Goal: Information Seeking & Learning: Learn about a topic

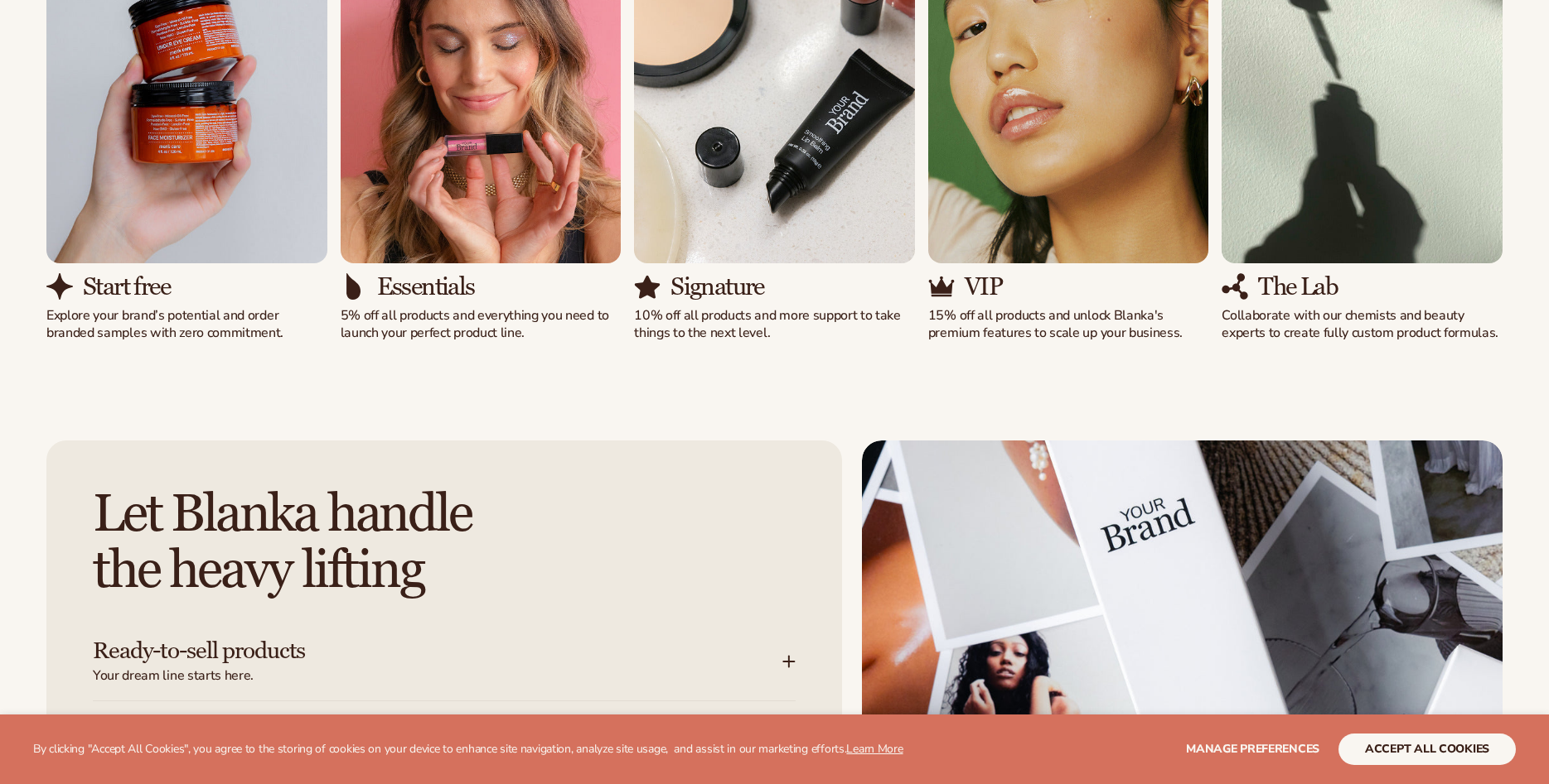
scroll to position [1352, 0]
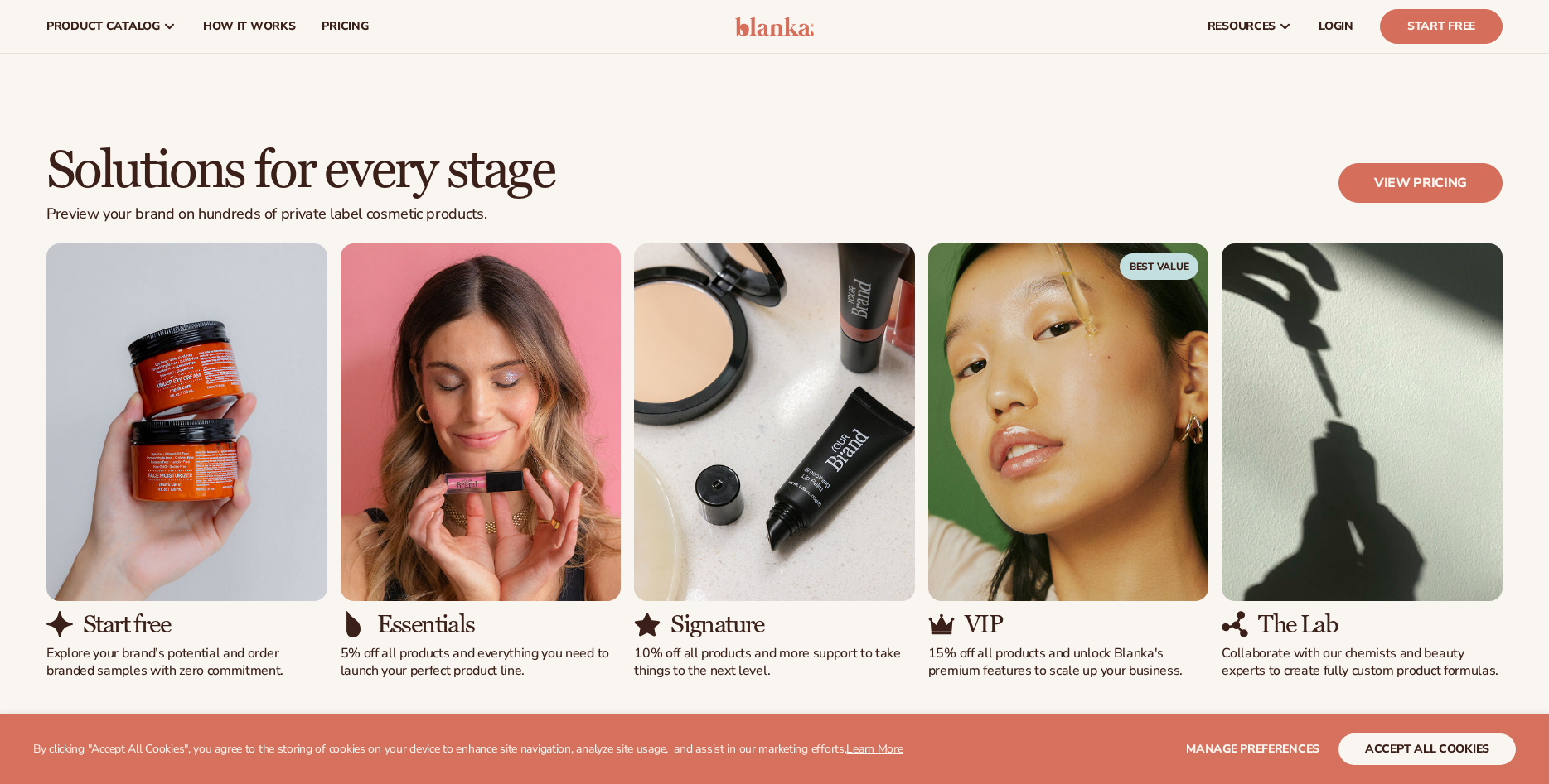
click at [1027, 413] on img "4 / 5" at bounding box center [1068, 422] width 281 height 358
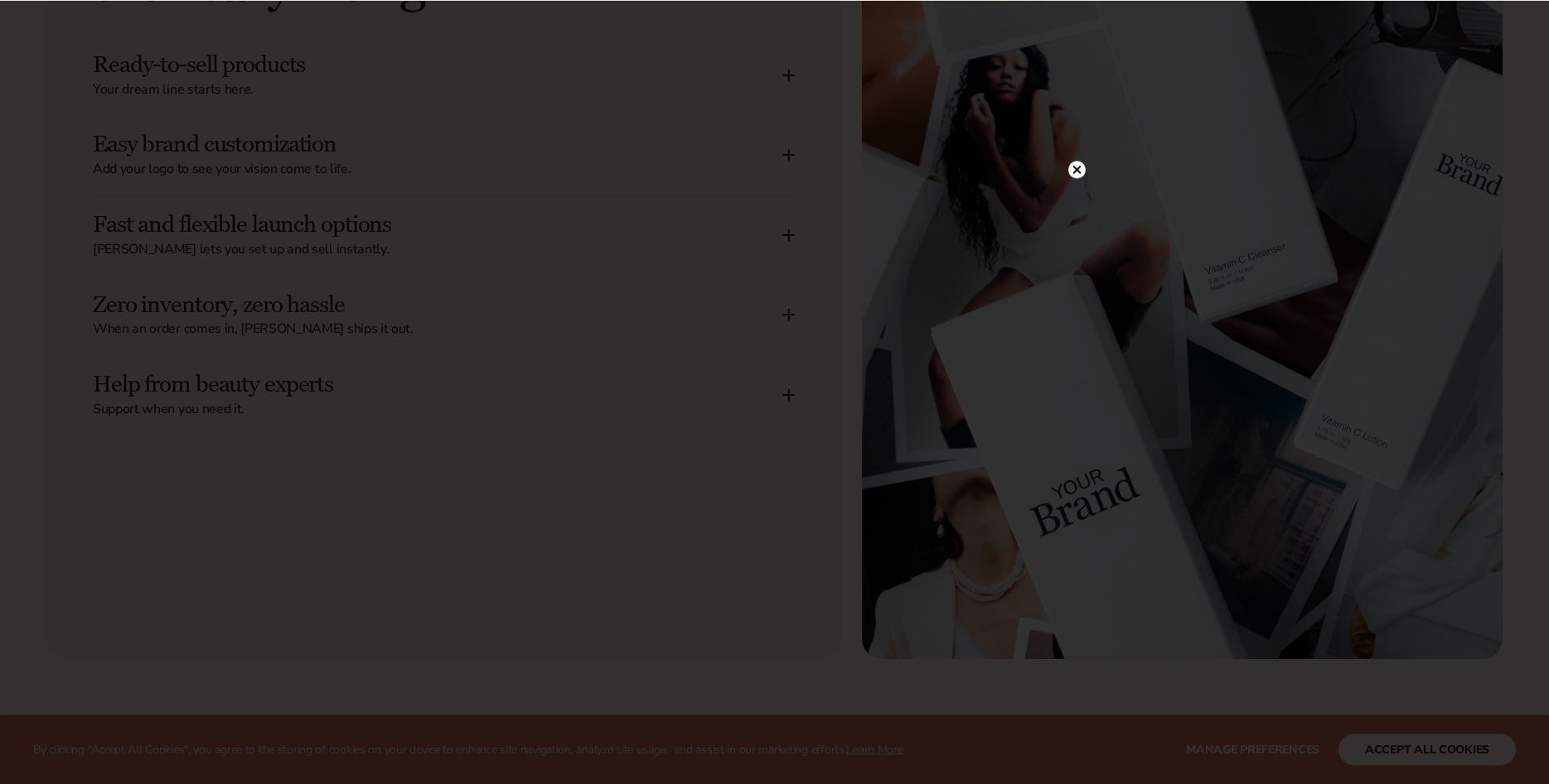
scroll to position [2281, 0]
click at [1078, 199] on circle at bounding box center [1076, 203] width 17 height 17
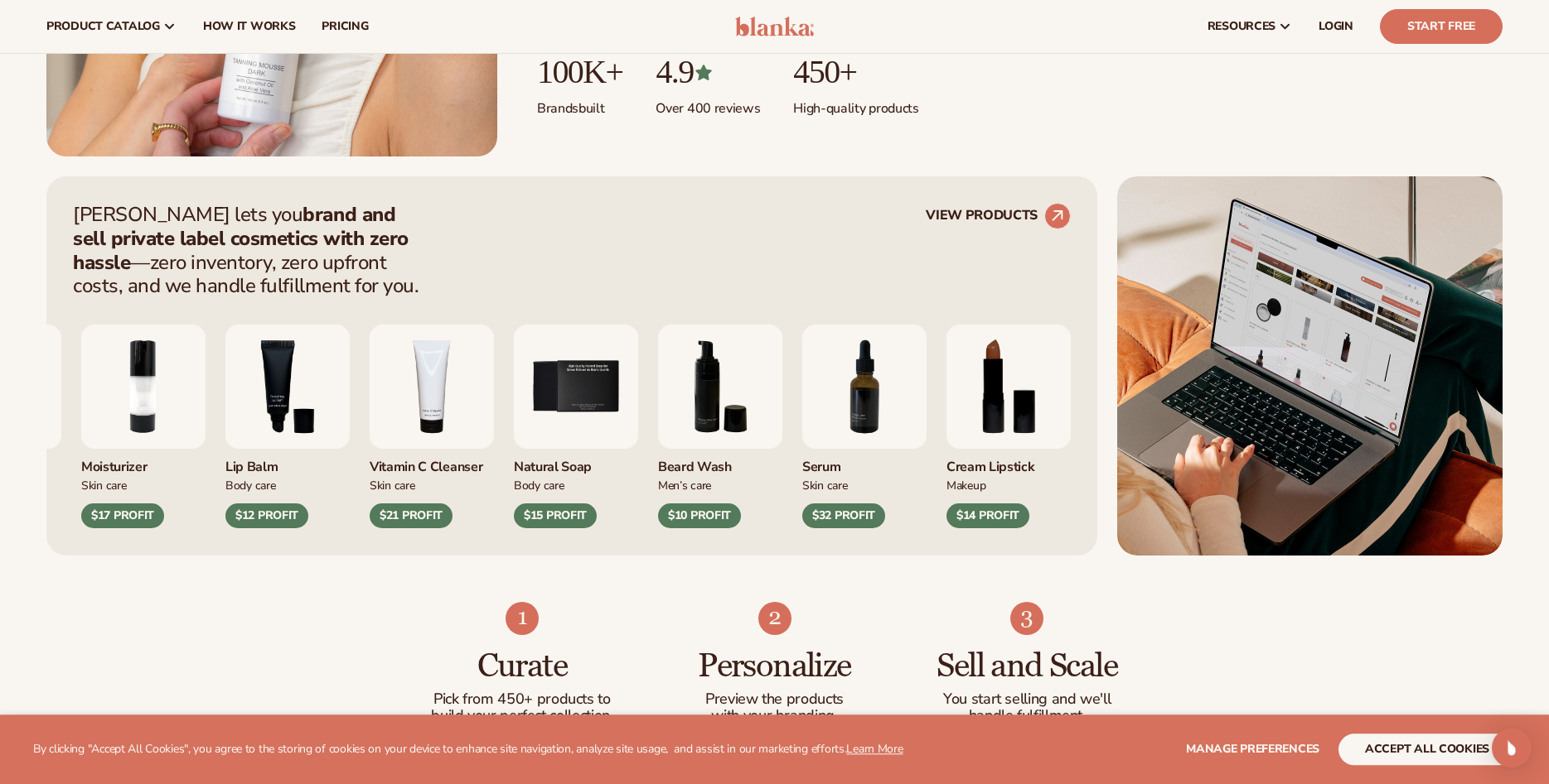
scroll to position [507, 0]
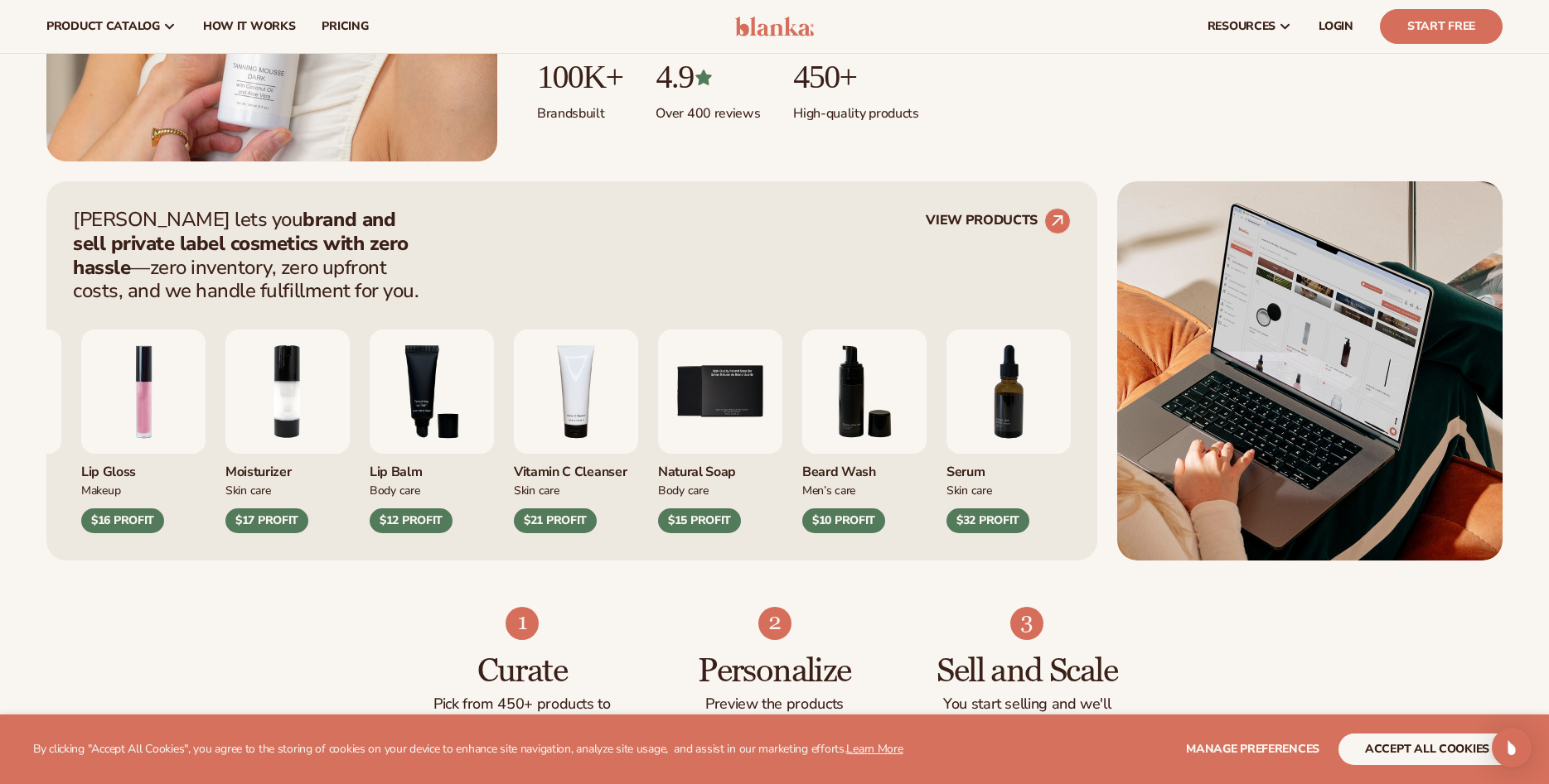
click at [783, 383] on img "5 / 9" at bounding box center [720, 392] width 125 height 124
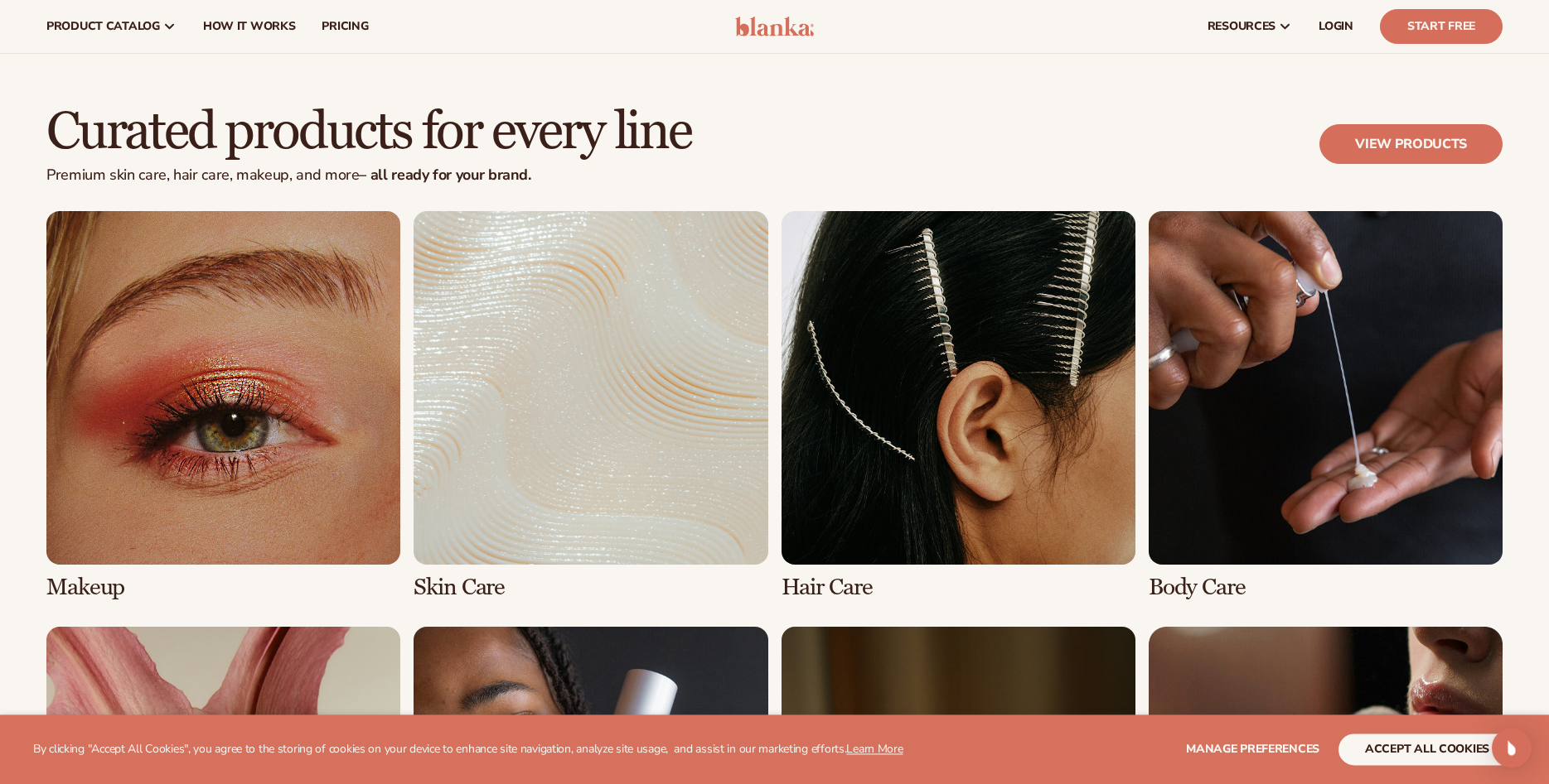
scroll to position [3201, 0]
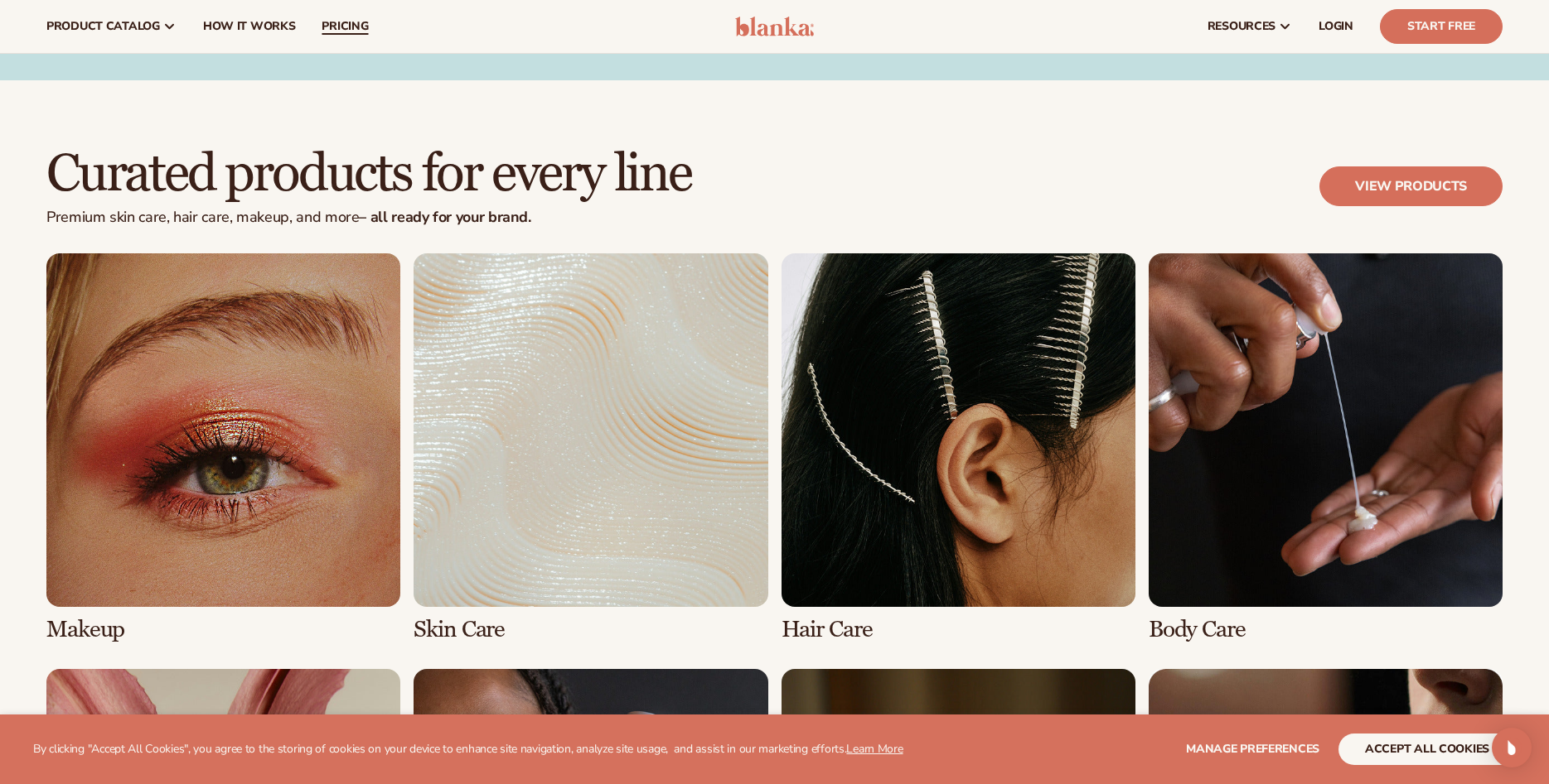
click at [353, 25] on span "pricing" at bounding box center [345, 26] width 46 height 14
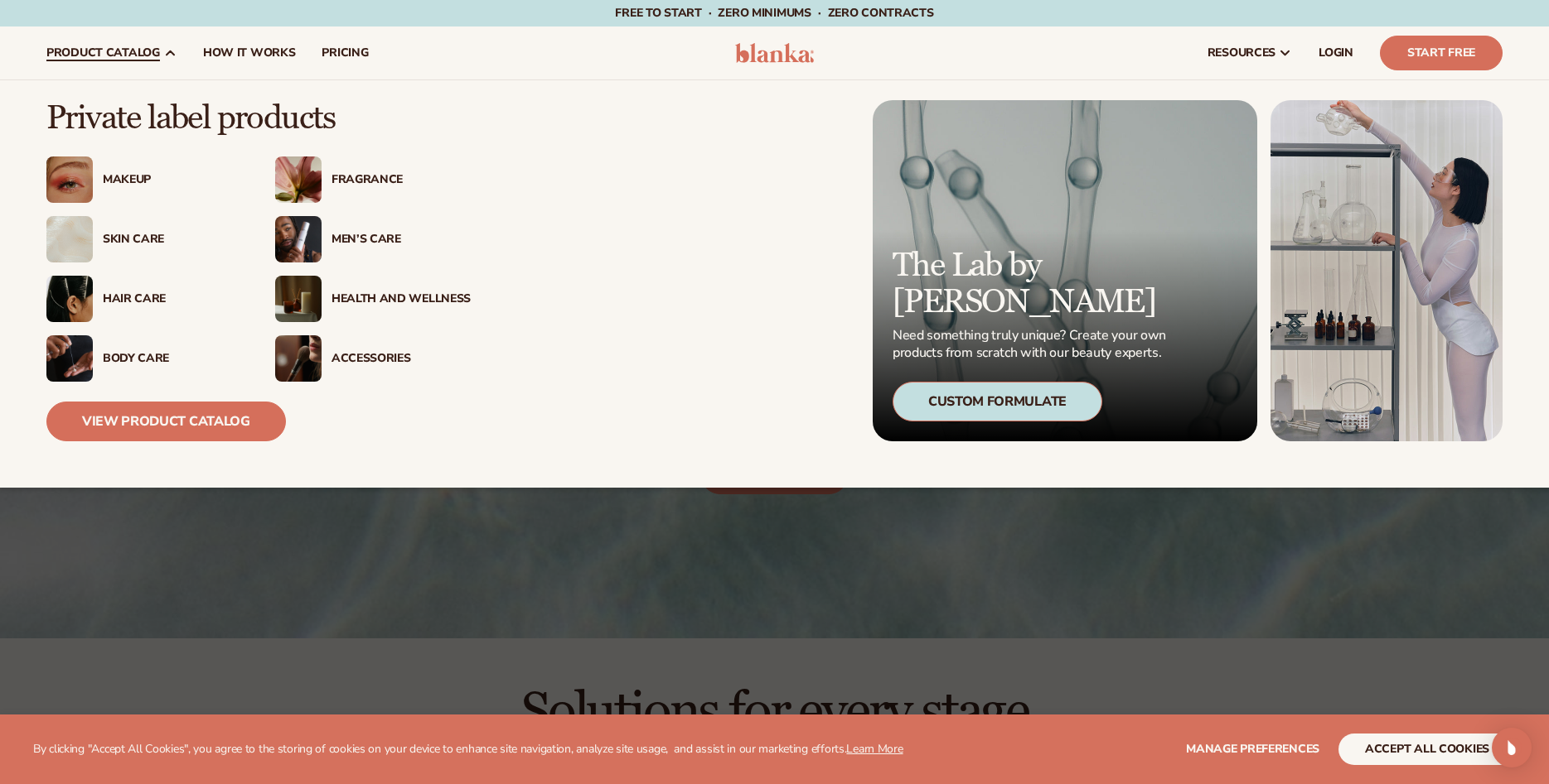
click at [135, 352] on div "Body Care" at bounding box center [172, 358] width 139 height 14
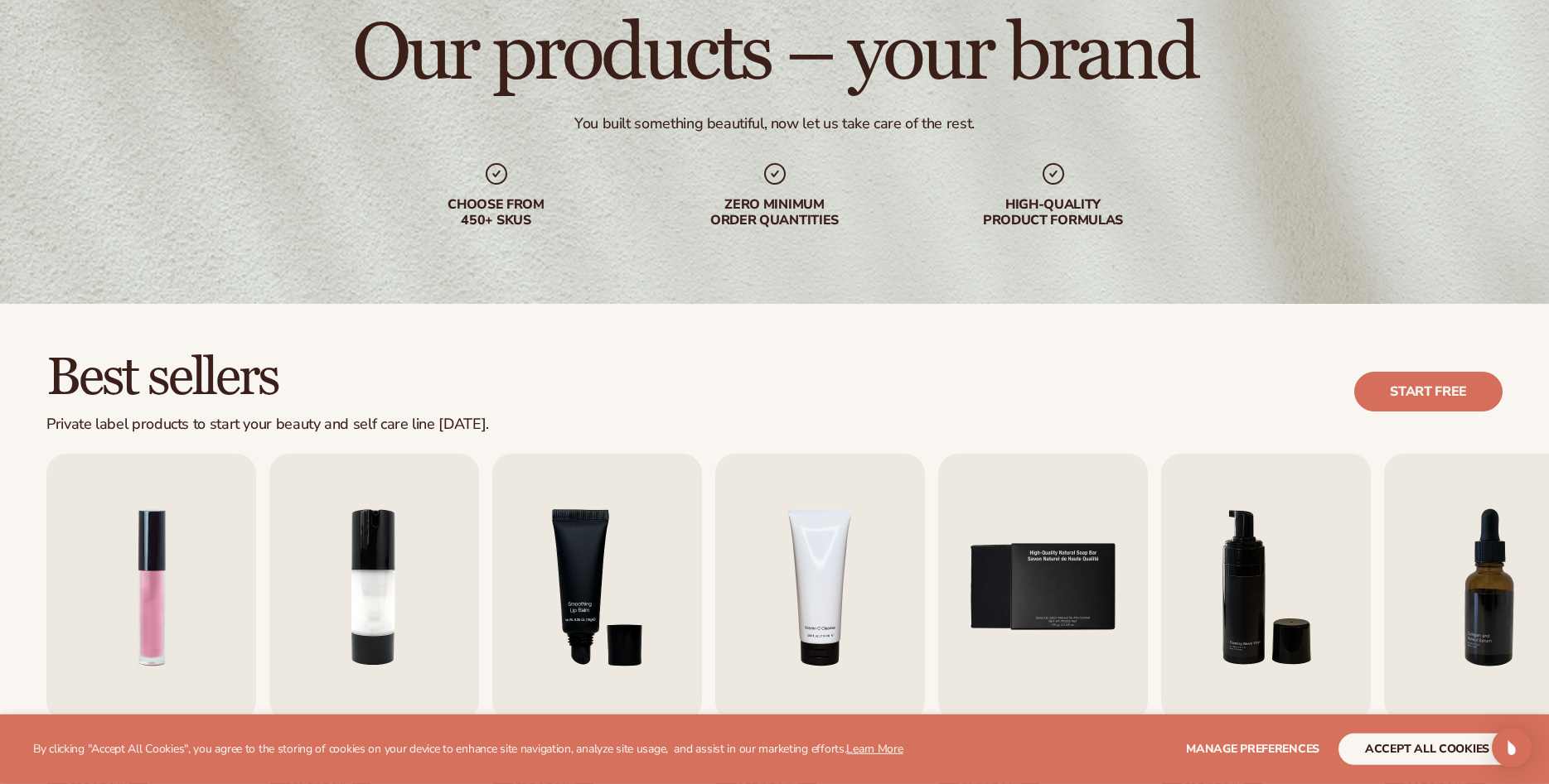
scroll to position [338, 0]
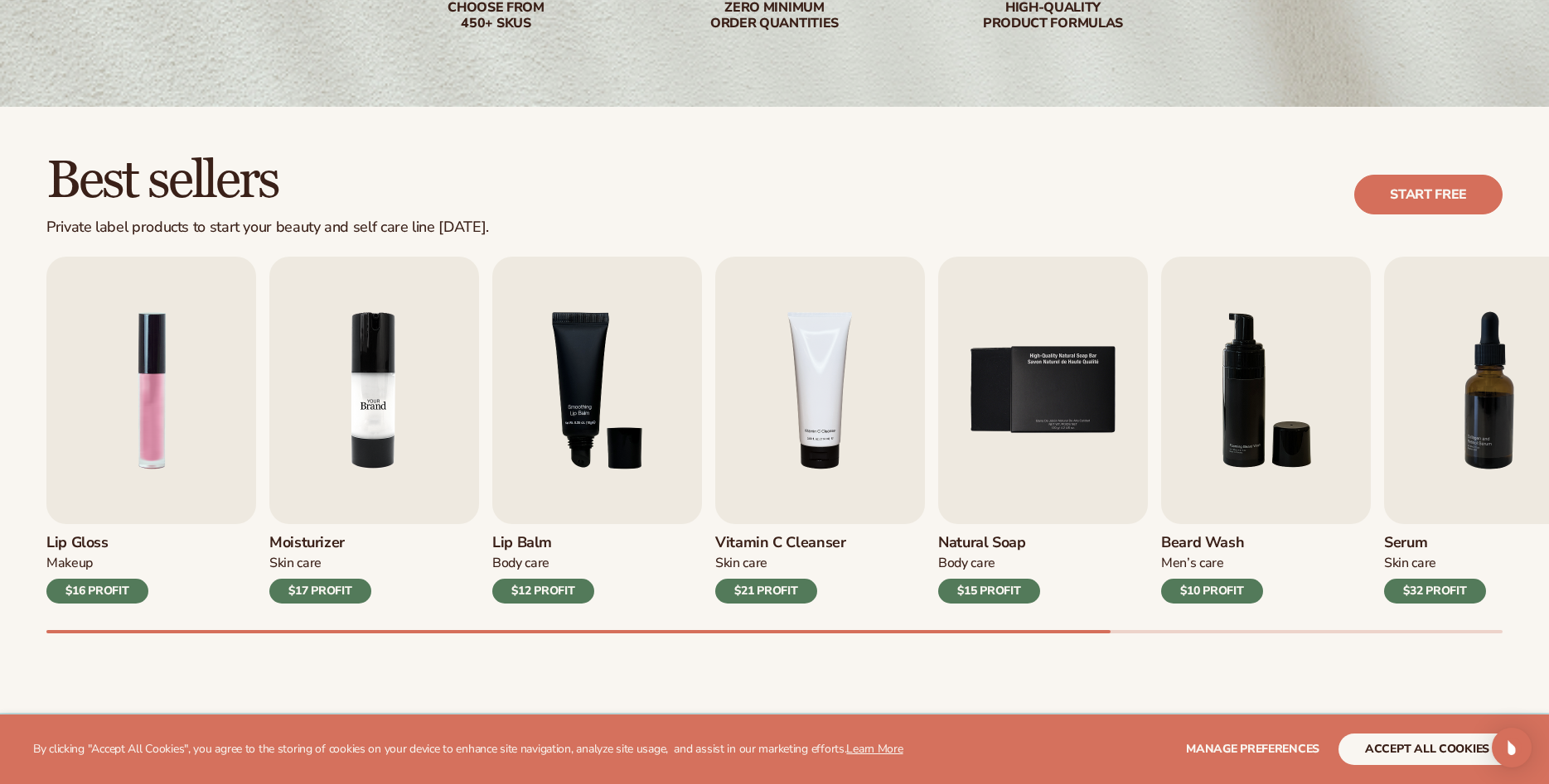
click at [355, 353] on img "2 / 9" at bounding box center [374, 391] width 210 height 267
click at [353, 486] on img "2 / 9" at bounding box center [374, 391] width 210 height 267
click at [332, 459] on img "2 / 9" at bounding box center [374, 391] width 210 height 267
click at [335, 591] on div "$17 PROFIT" at bounding box center [320, 590] width 102 height 25
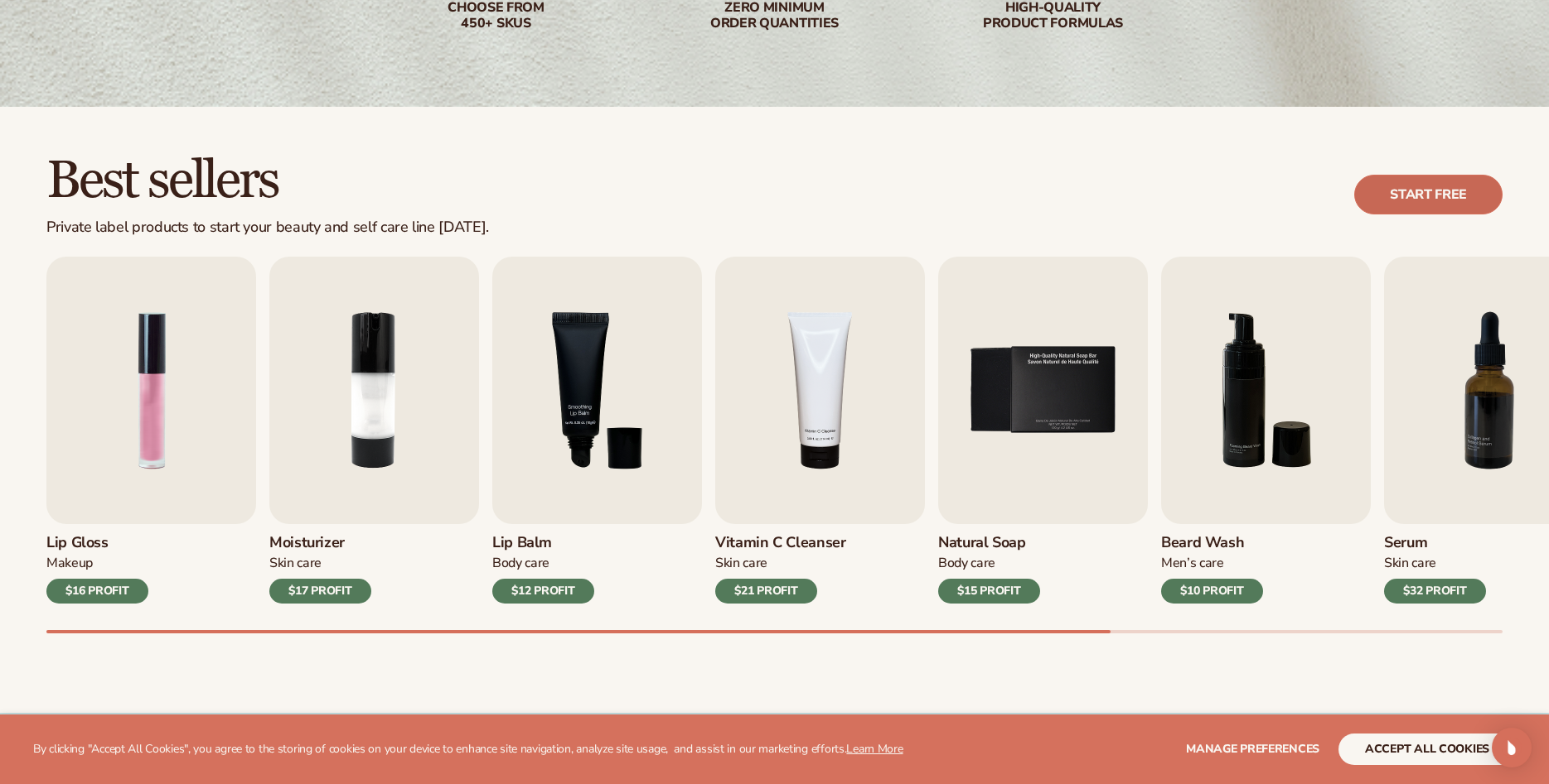
click at [1430, 196] on link "Start free" at bounding box center [1428, 194] width 148 height 40
click at [120, 540] on div "Lip Gloss Makeup $16 PROFIT Moisturizer Skin Care $17 PROFIT Lip Balm Body Care…" at bounding box center [797, 445] width 1503 height 377
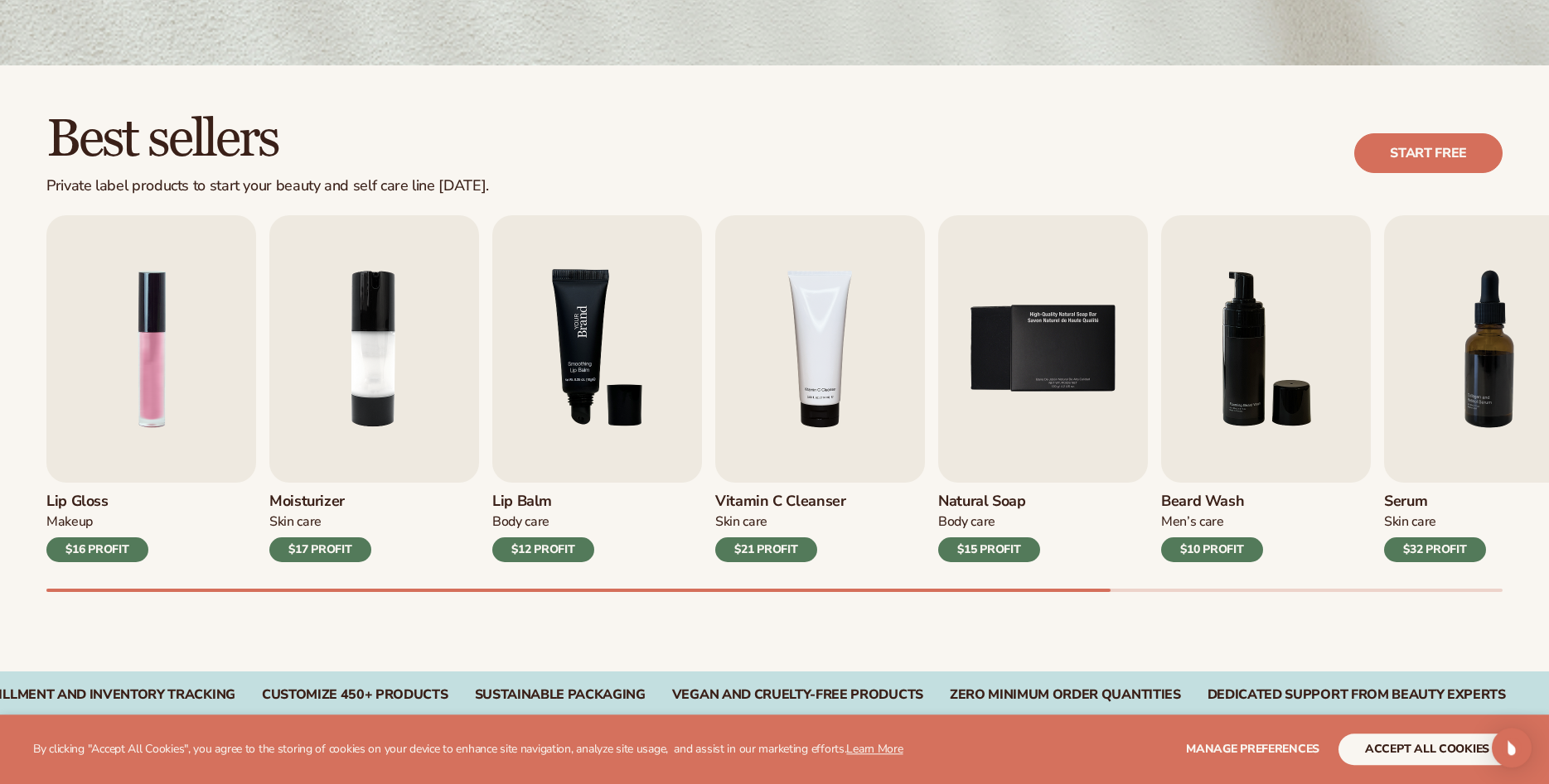
scroll to position [507, 0]
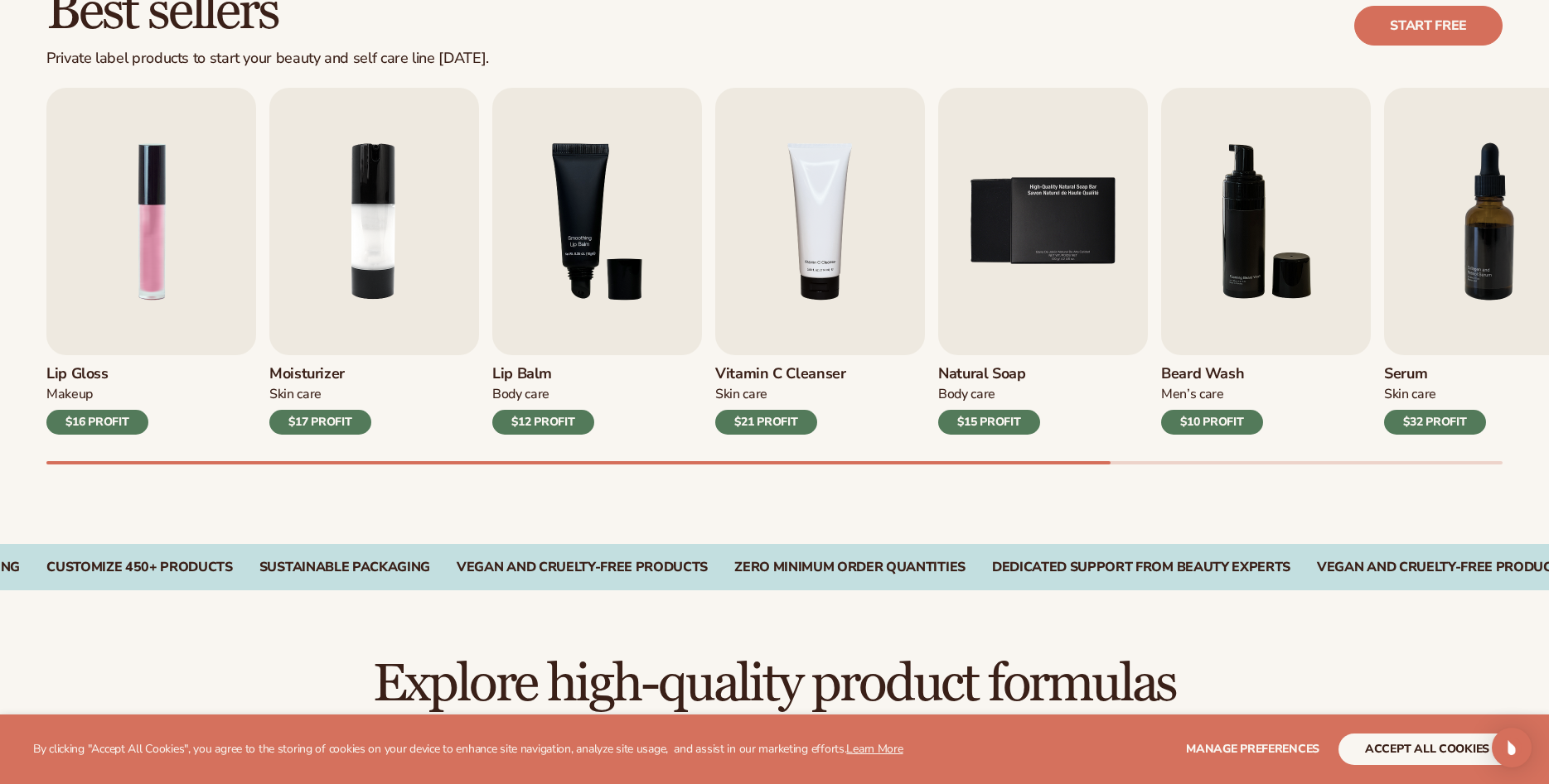
click at [513, 421] on div "$12 PROFIT" at bounding box center [543, 422] width 102 height 25
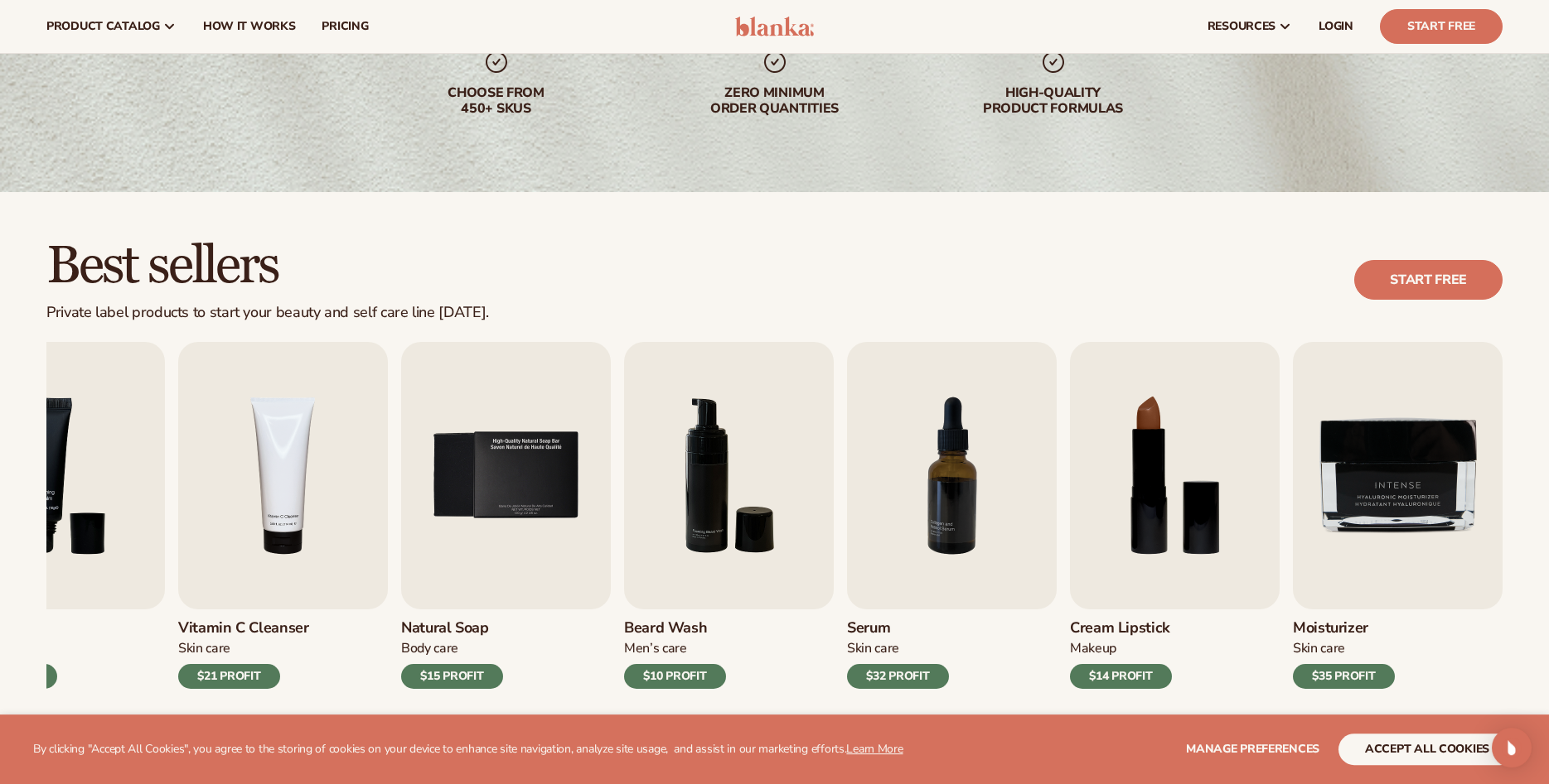
scroll to position [0, 0]
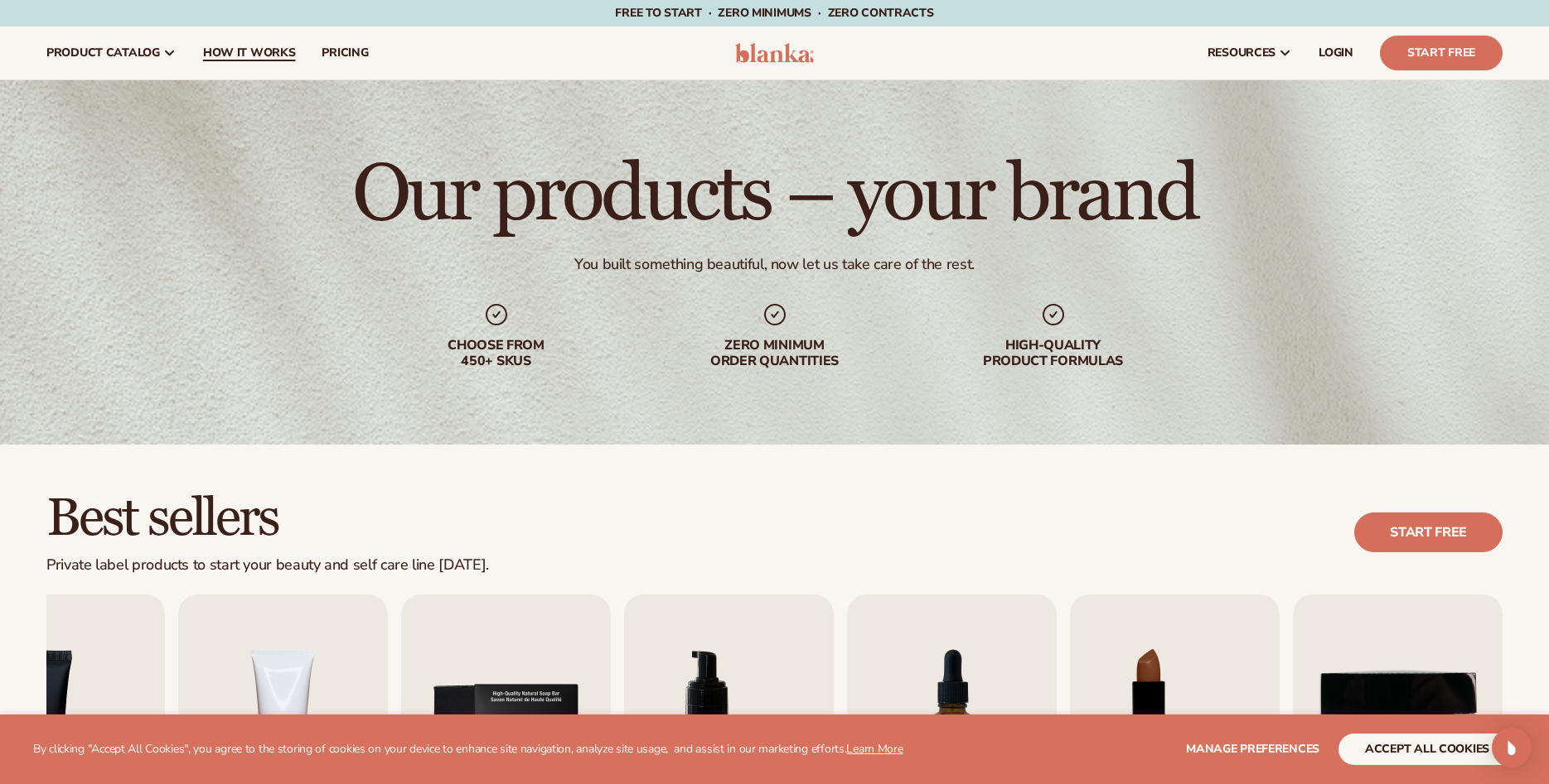
click at [284, 55] on span "How It Works" at bounding box center [249, 53] width 93 height 14
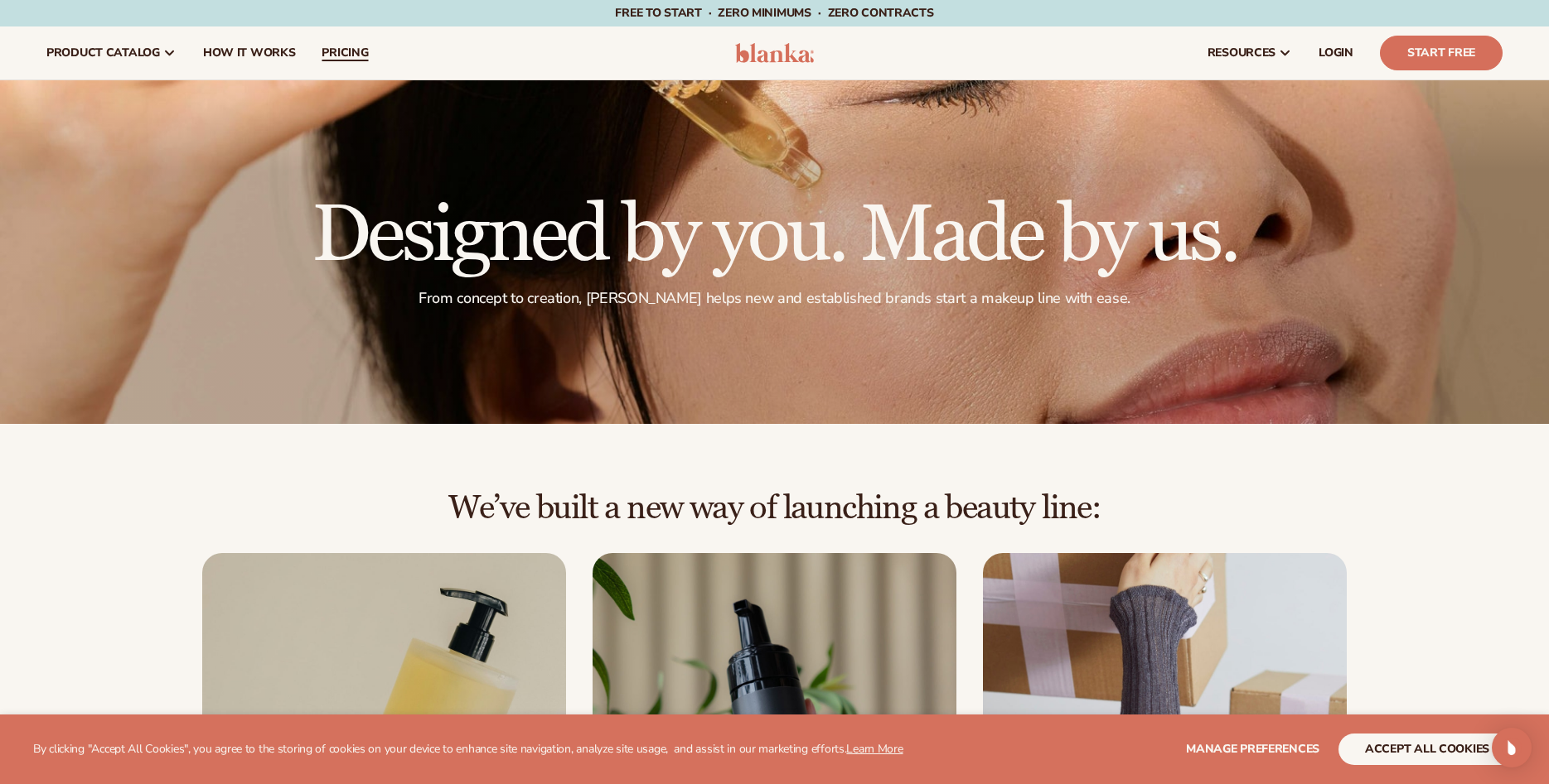
click at [366, 52] on link "pricing" at bounding box center [345, 53] width 73 height 53
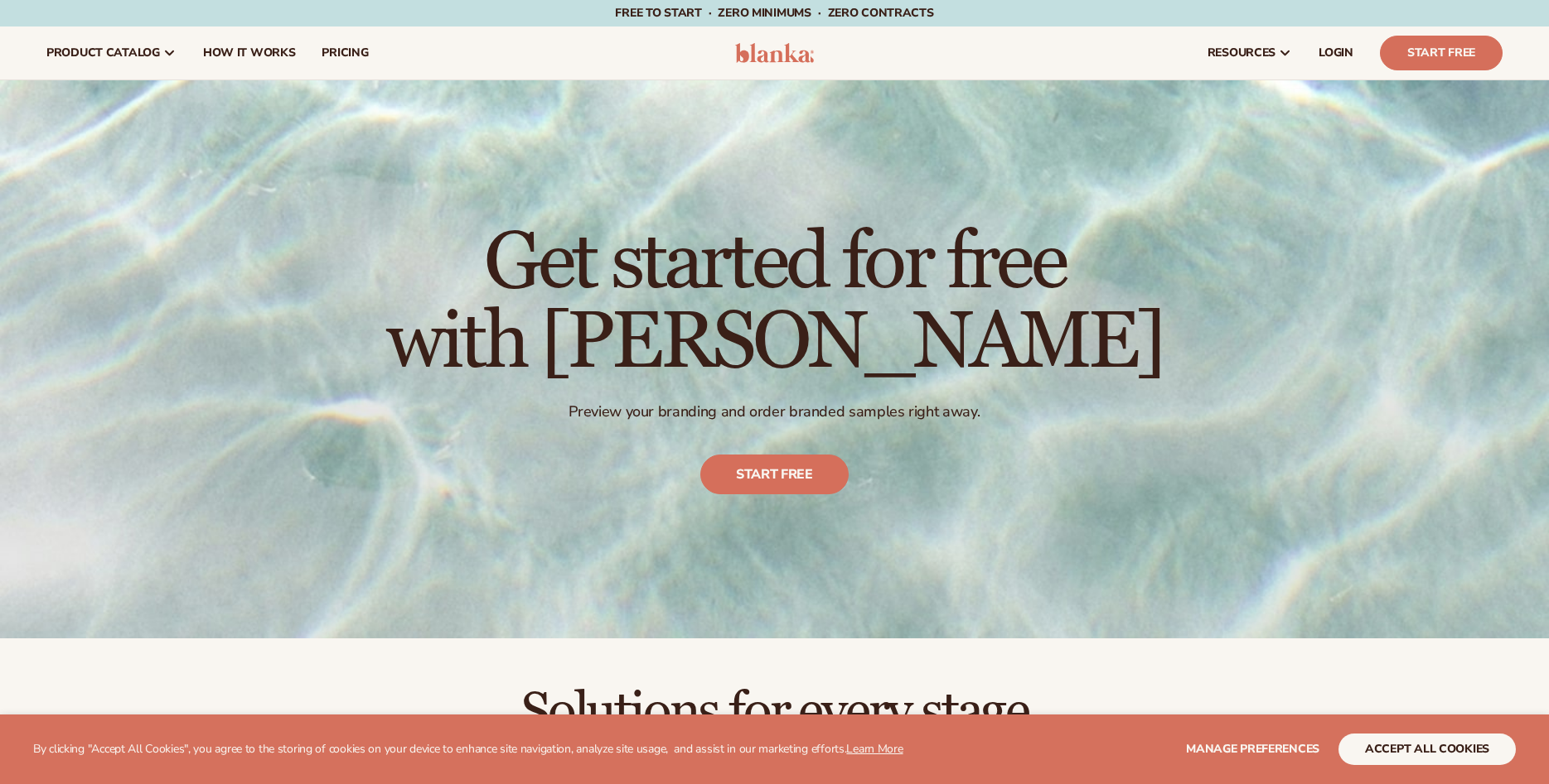
scroll to position [422, 0]
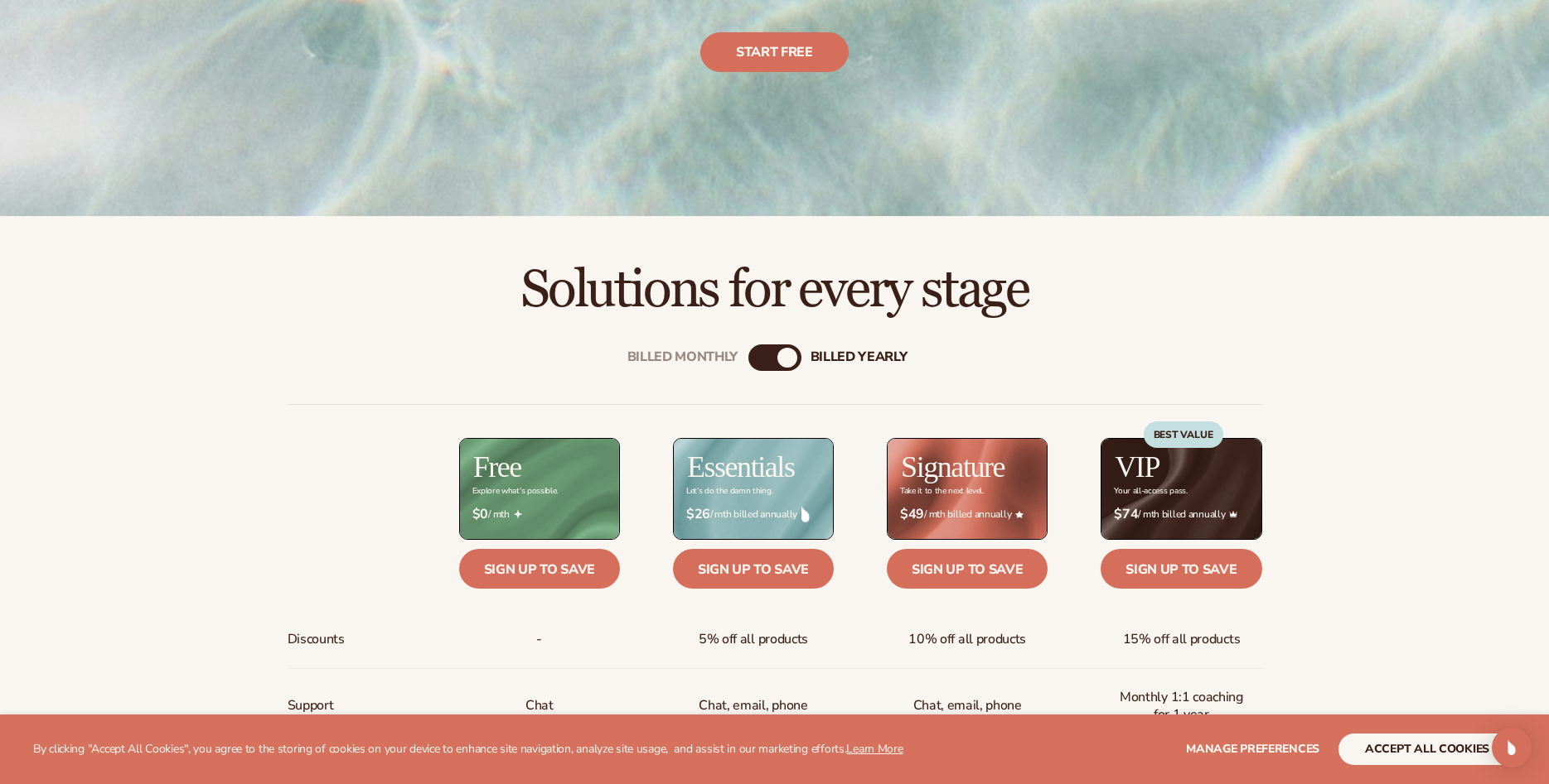
click at [765, 362] on div "Billed Monthly" at bounding box center [758, 358] width 20 height 20
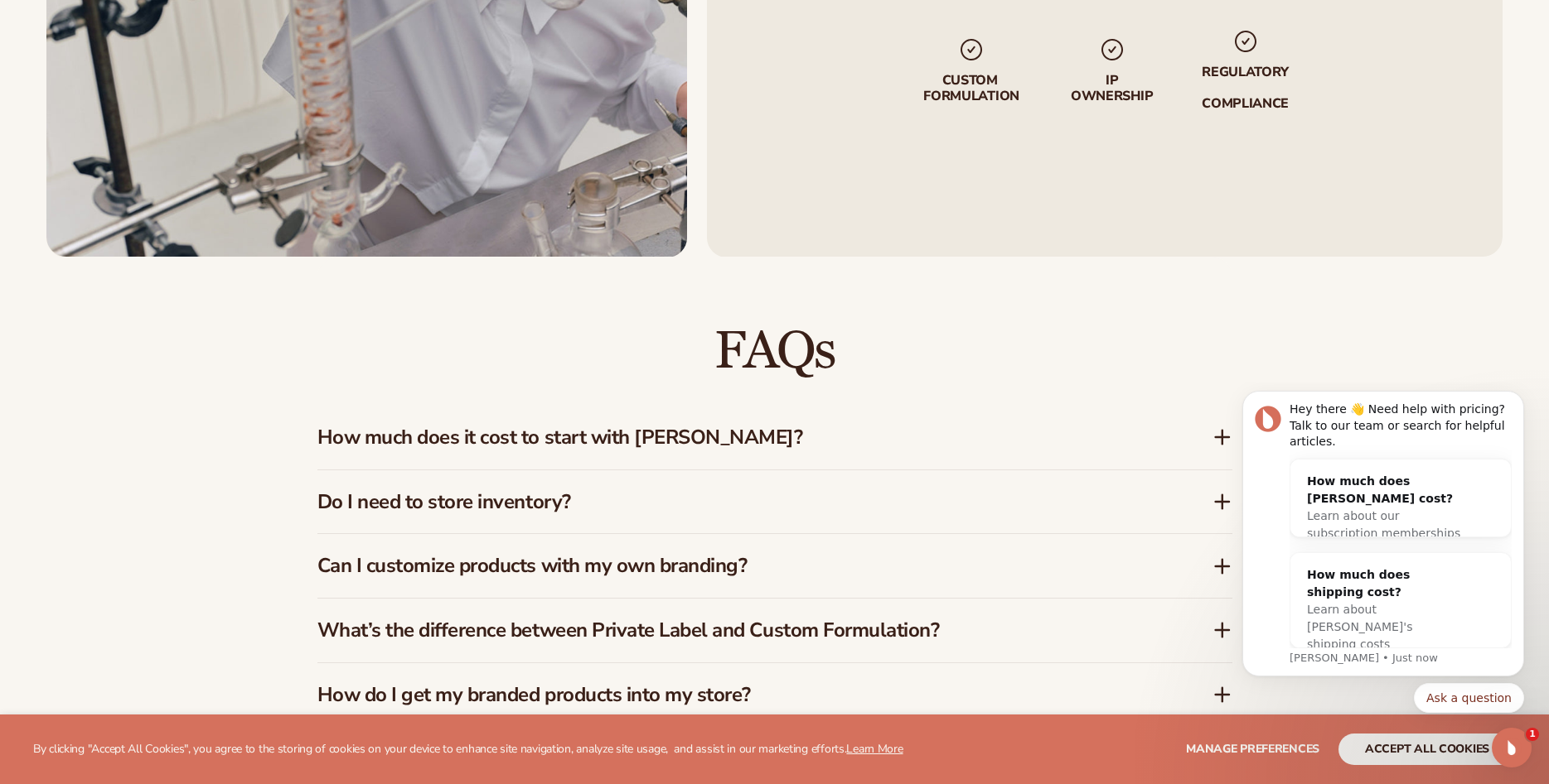
scroll to position [2619, 0]
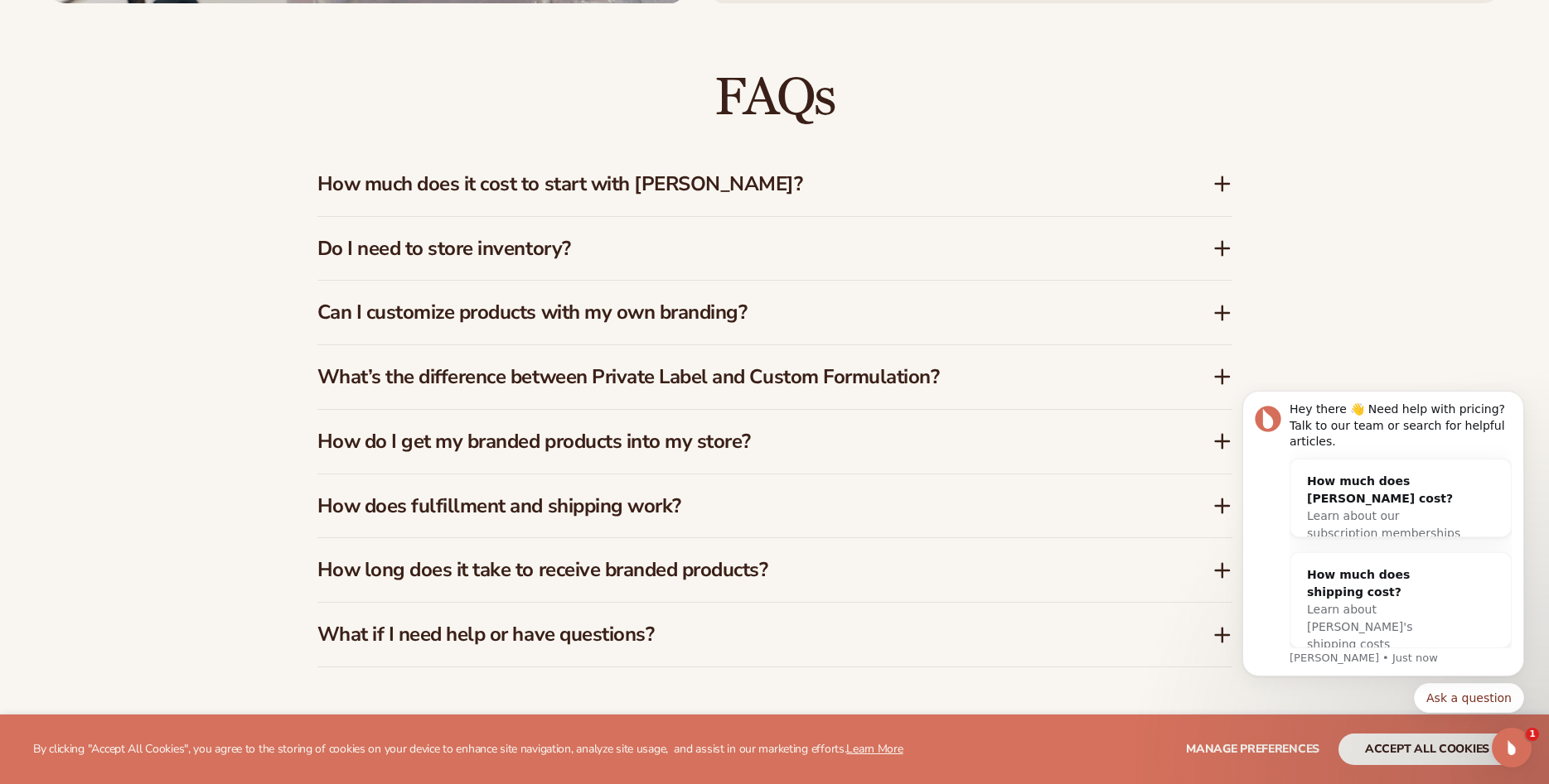
click at [1229, 178] on icon at bounding box center [1223, 184] width 20 height 20
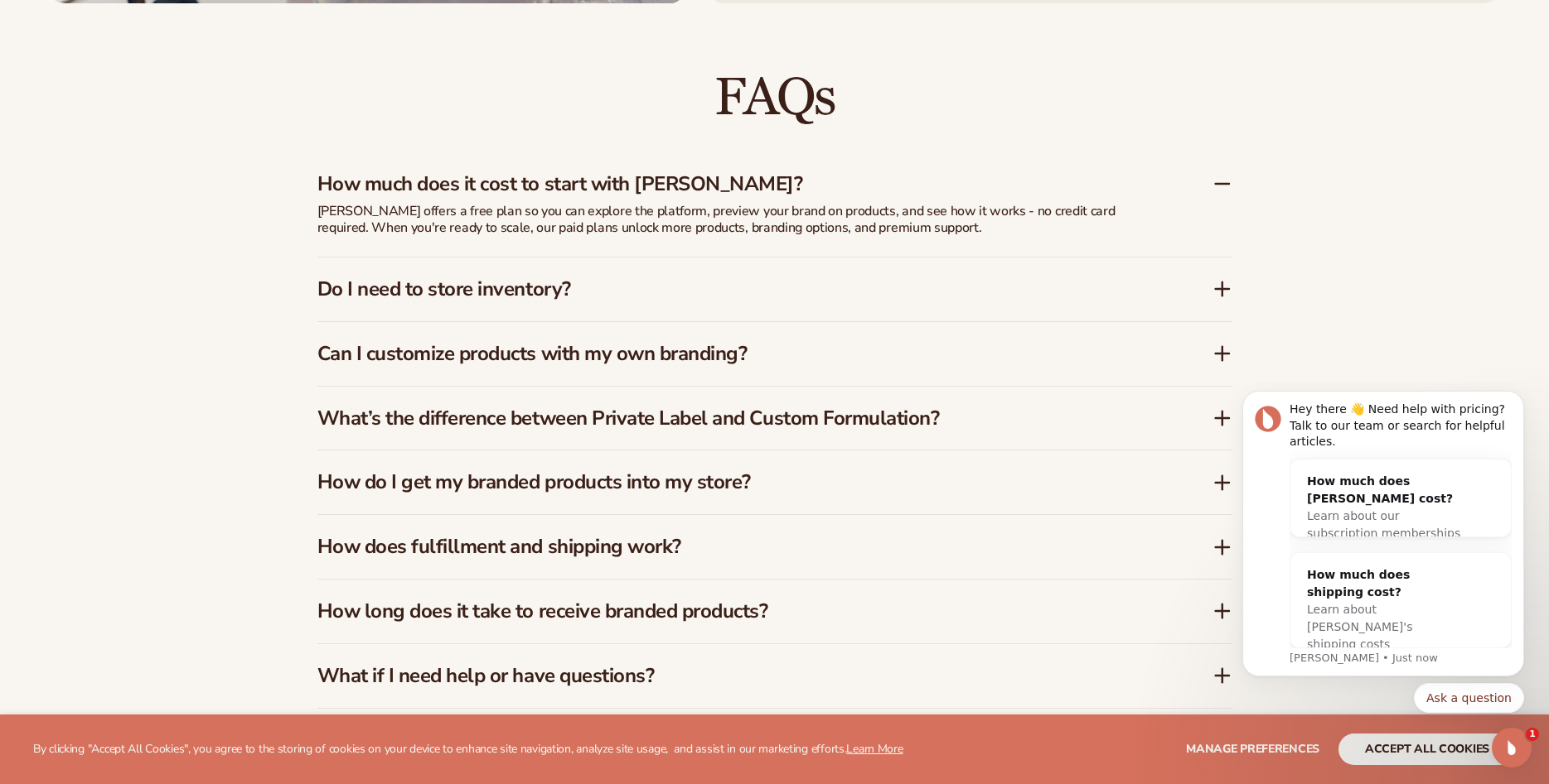
click at [835, 290] on h3 "Do I need to store inventory?" at bounding box center [740, 289] width 845 height 24
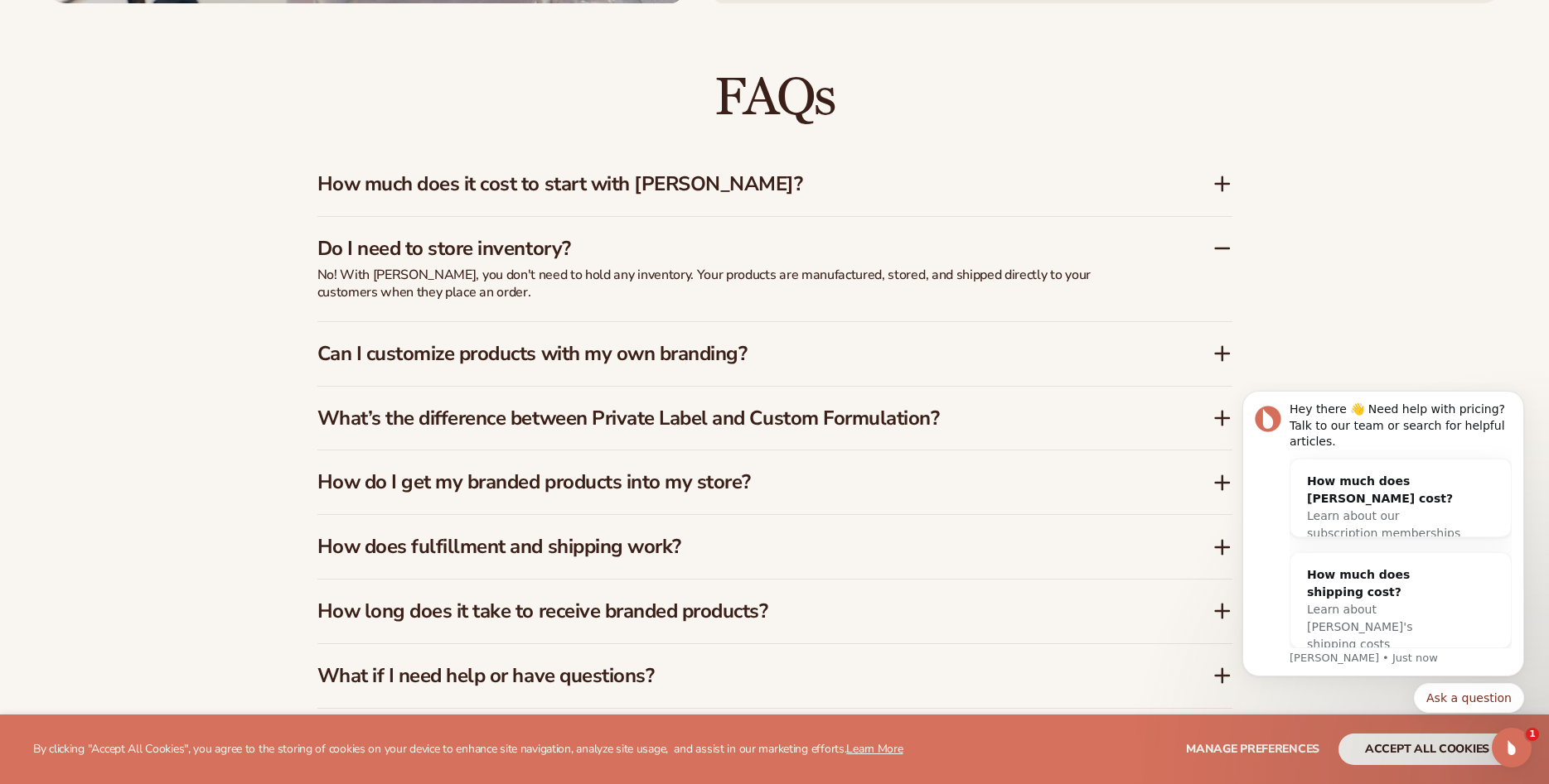
click at [811, 354] on h3 "Can I customize products with my own branding?" at bounding box center [740, 353] width 845 height 24
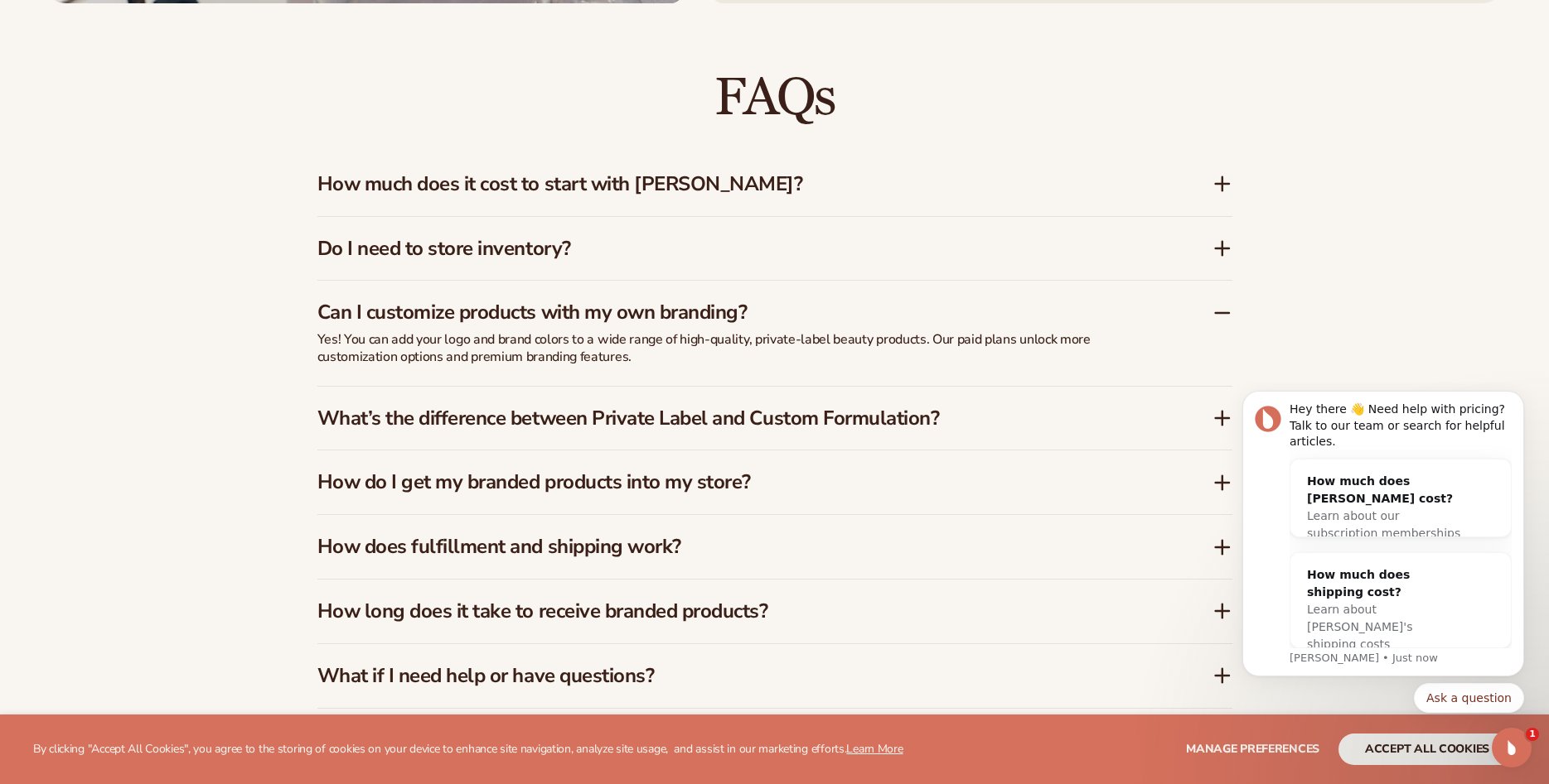
click at [643, 433] on div "What’s the difference between Private Label and Custom Formulation?" at bounding box center [774, 419] width 914 height 64
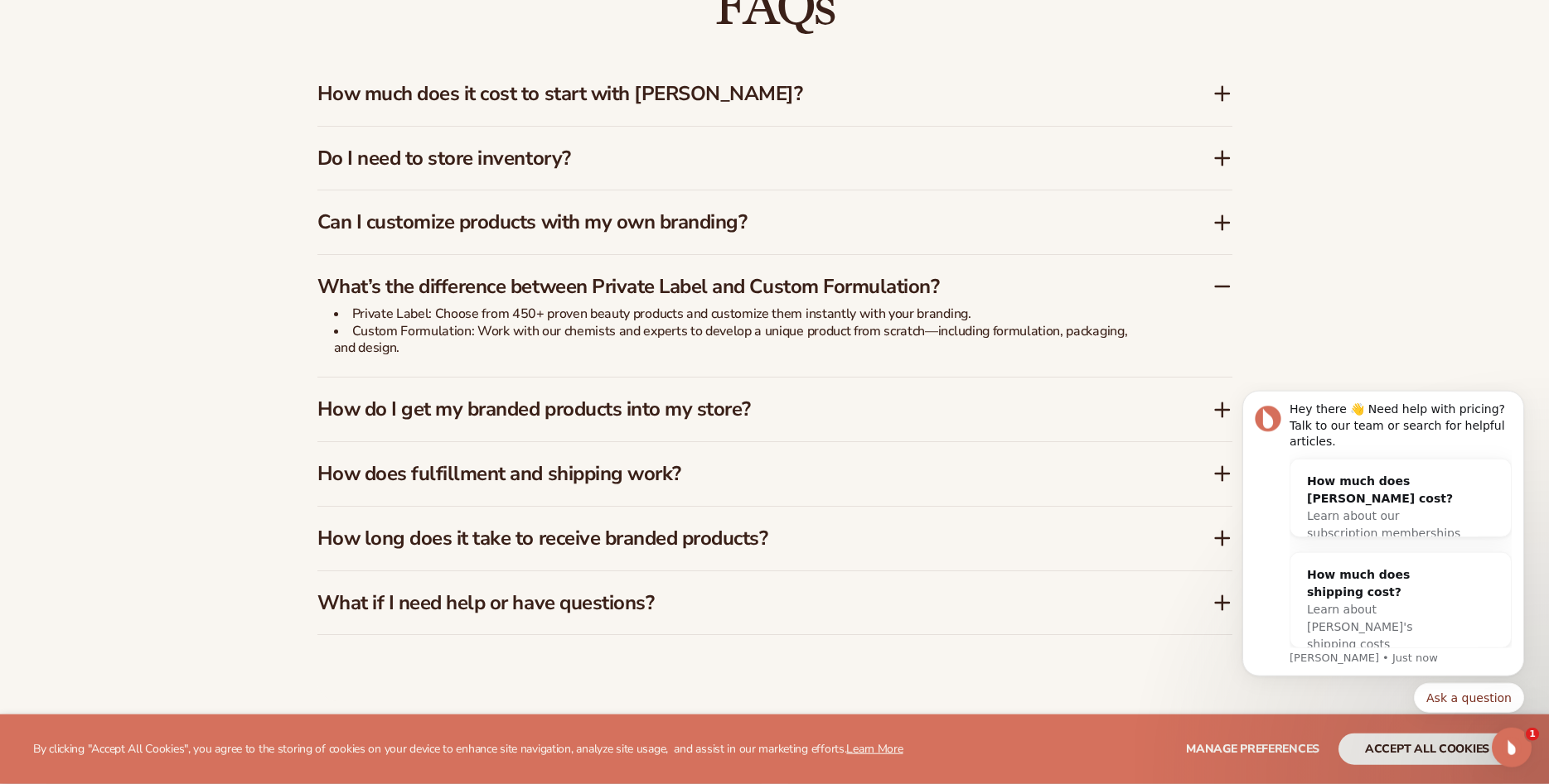
scroll to position [2872, 0]
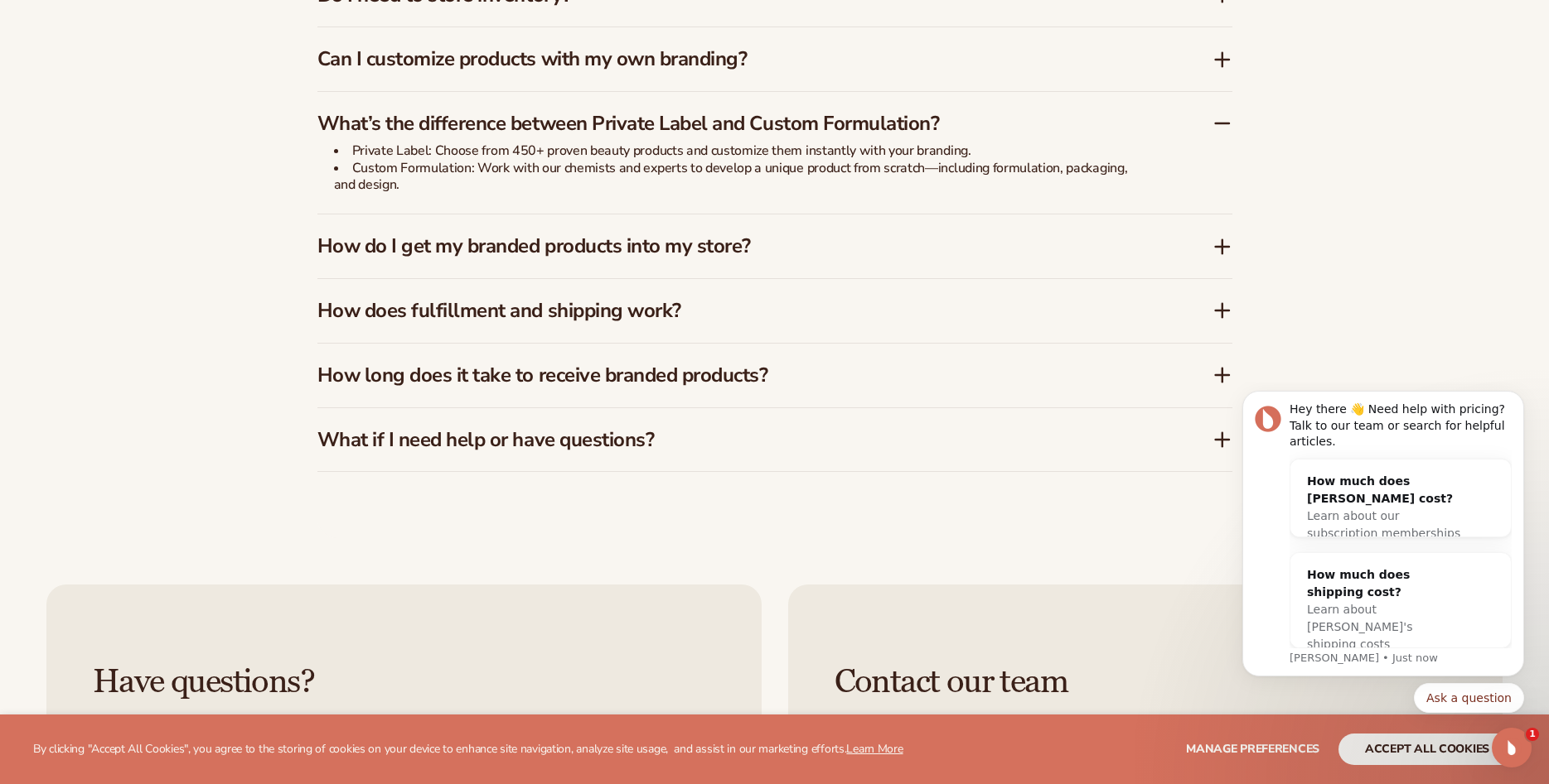
click at [580, 258] on h3 "How do I get my branded products into my store?" at bounding box center [740, 246] width 845 height 24
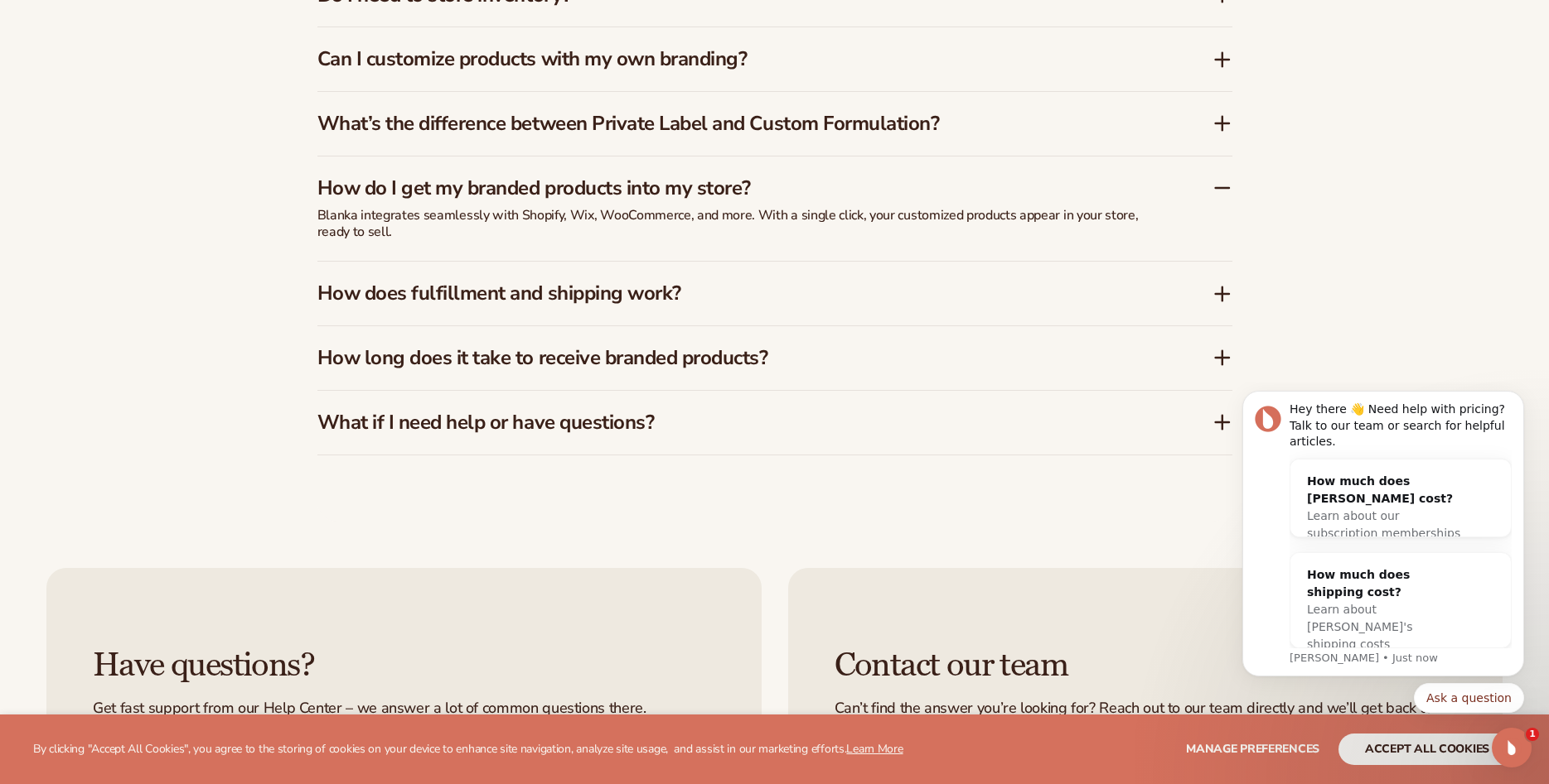
click at [860, 296] on h3 "How does fulfillment and shipping work?" at bounding box center [740, 293] width 845 height 24
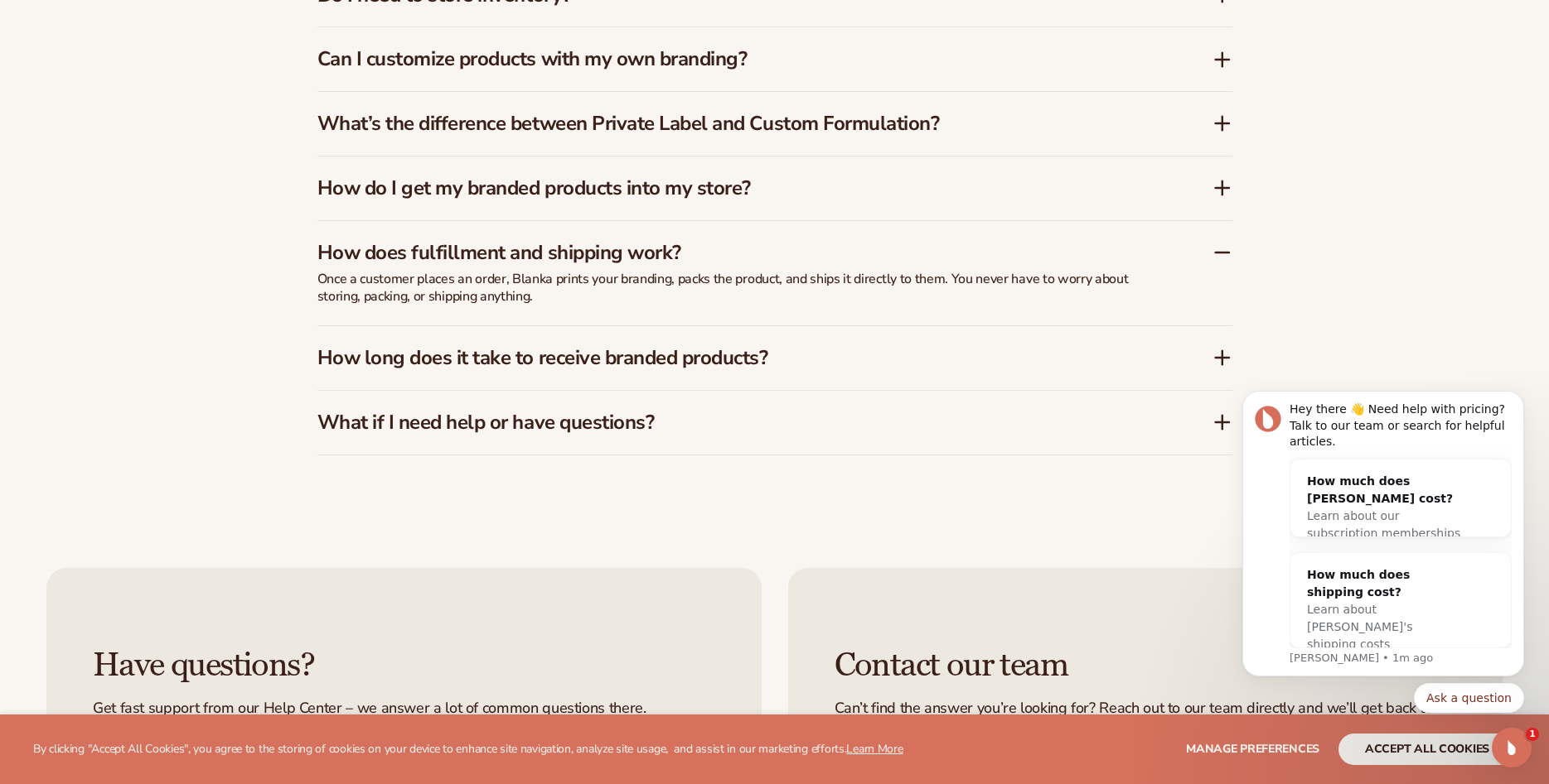
click at [708, 378] on div "How long does it take to receive branded products?" at bounding box center [774, 358] width 914 height 64
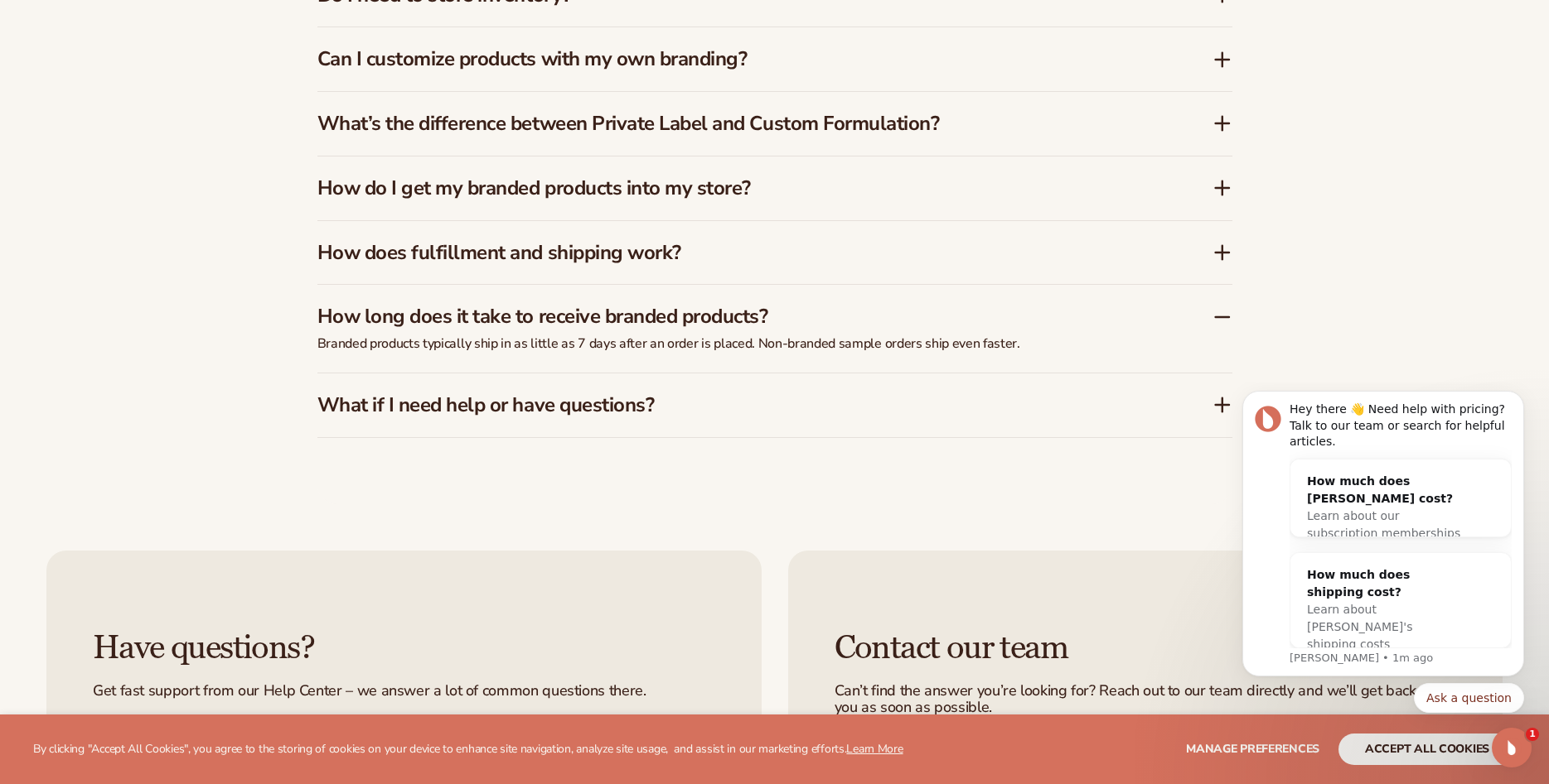
click at [725, 412] on h3 "What if I need help or have questions?" at bounding box center [740, 405] width 845 height 24
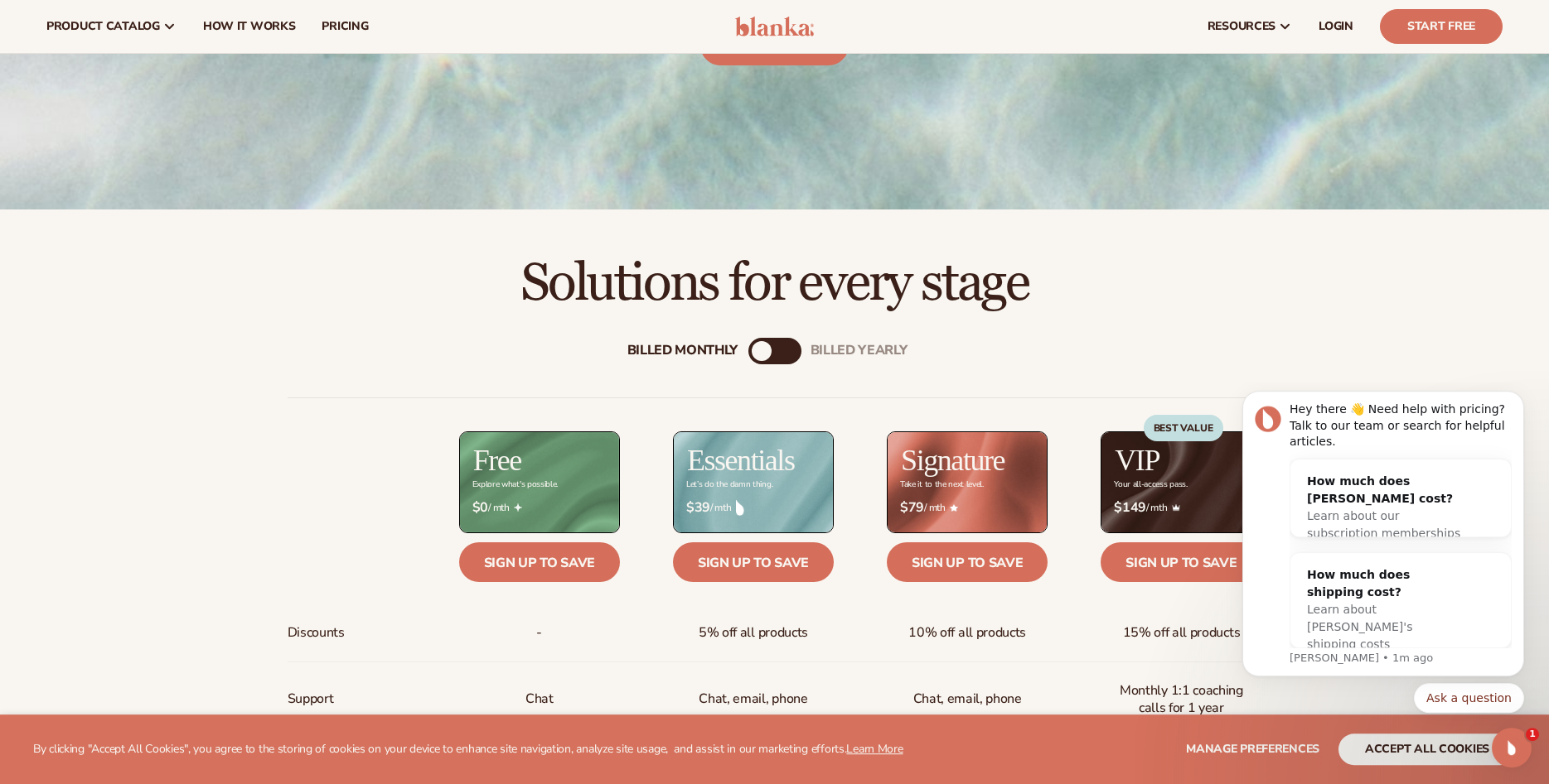
scroll to position [422, 0]
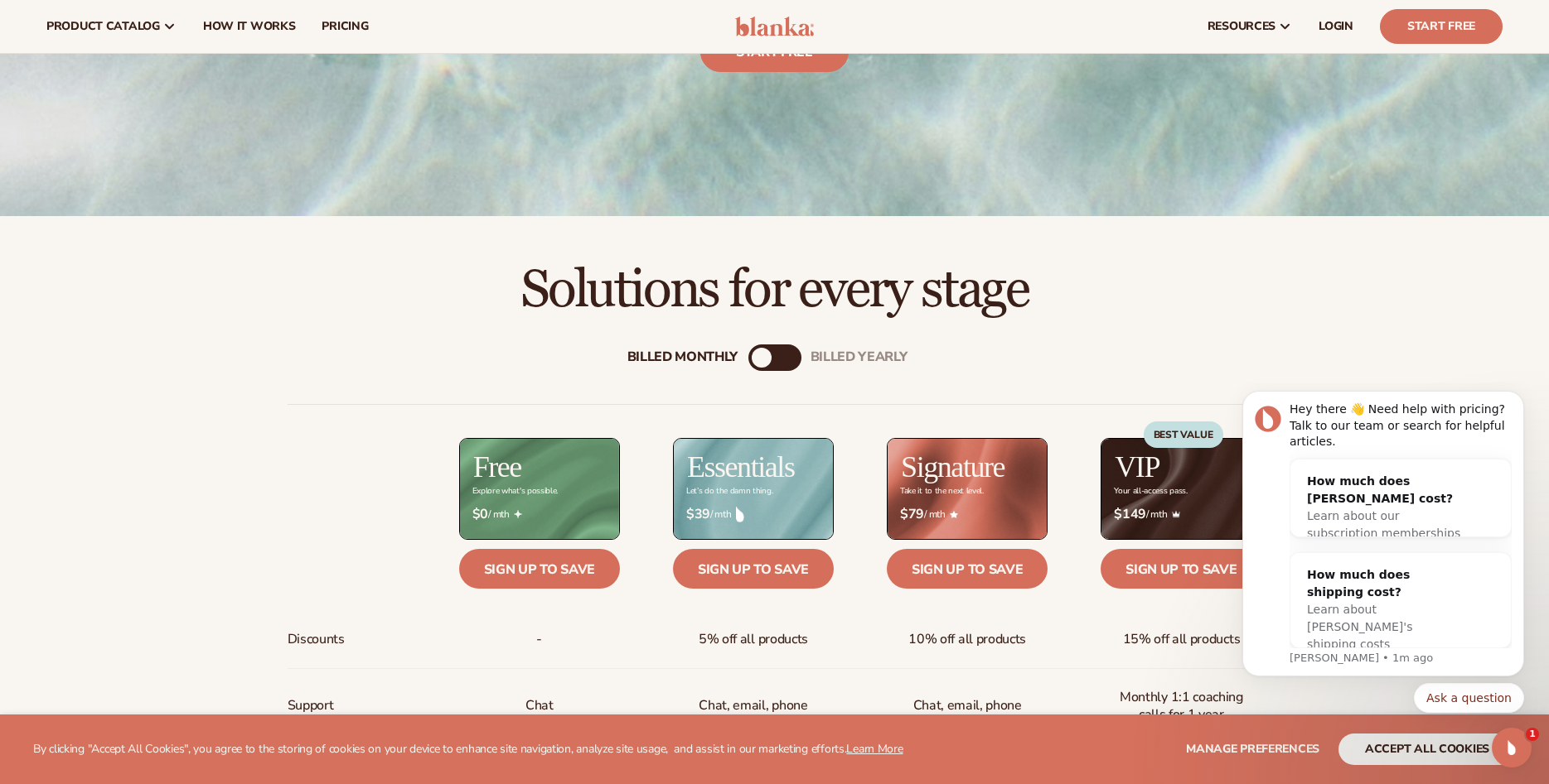
click at [769, 361] on div "Billed Monthly" at bounding box center [762, 358] width 20 height 20
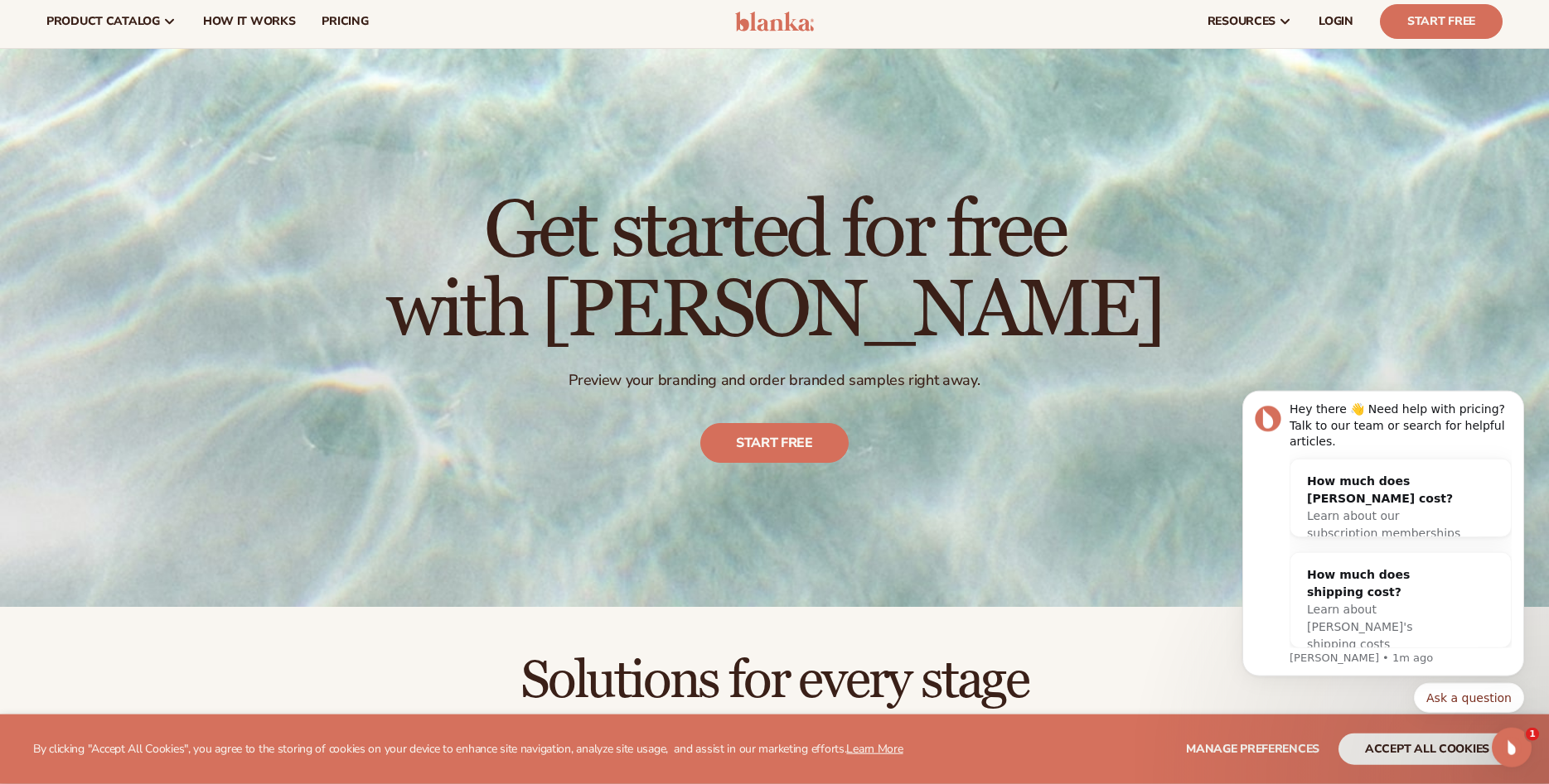
scroll to position [0, 0]
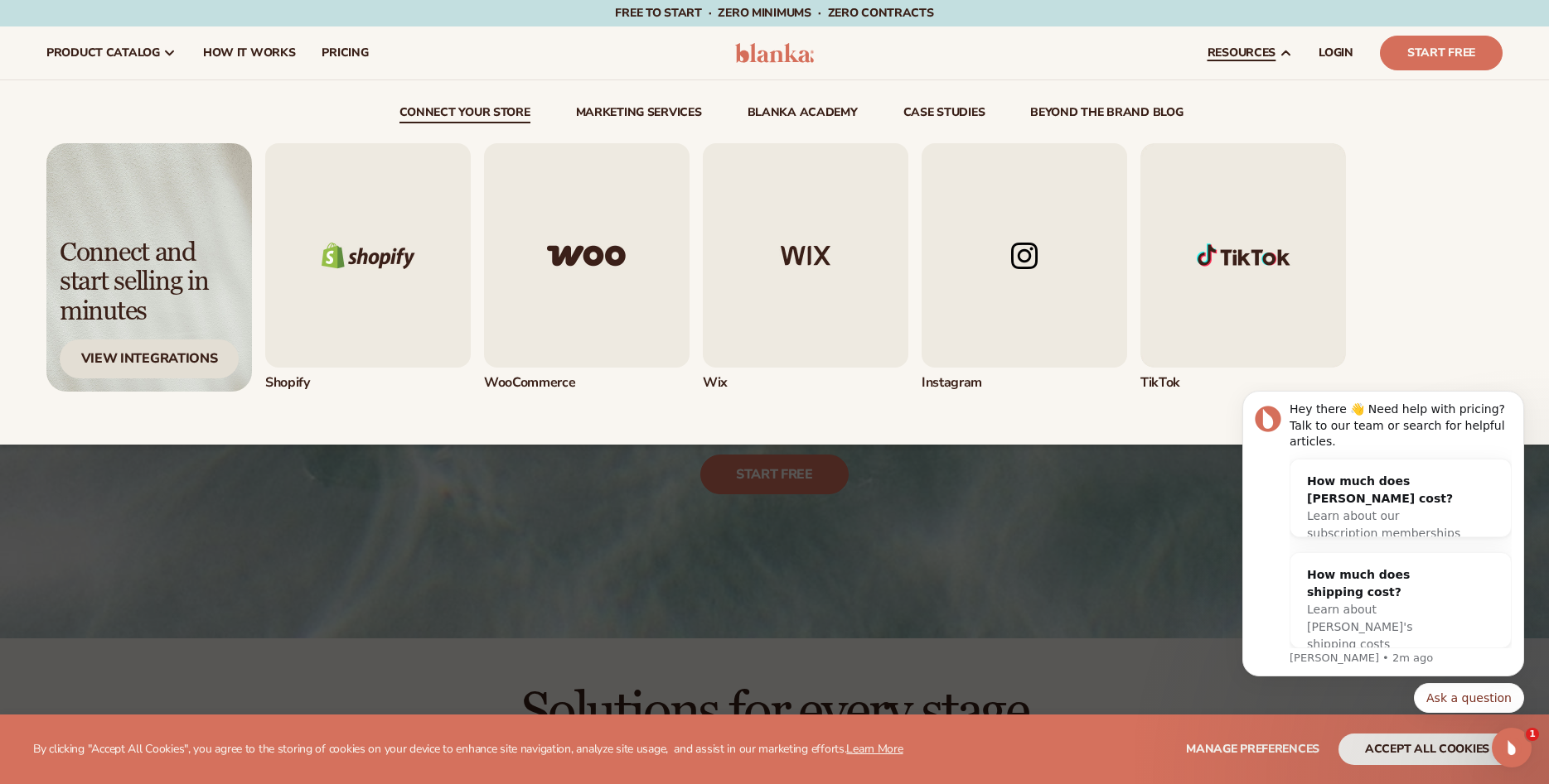
click at [193, 366] on div "View Integrations" at bounding box center [149, 359] width 179 height 39
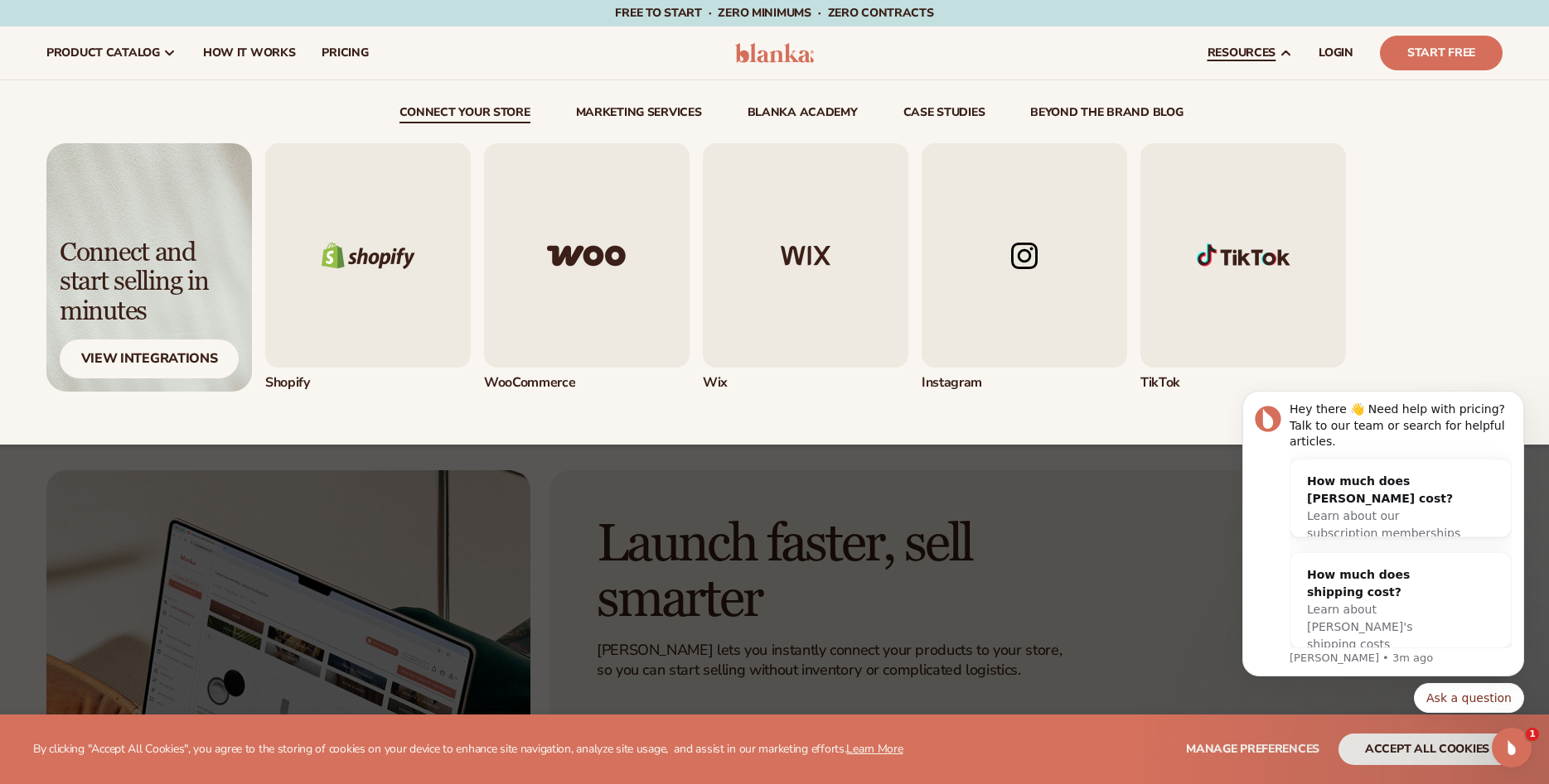
click at [987, 244] on img "4 / 5" at bounding box center [1024, 255] width 205 height 224
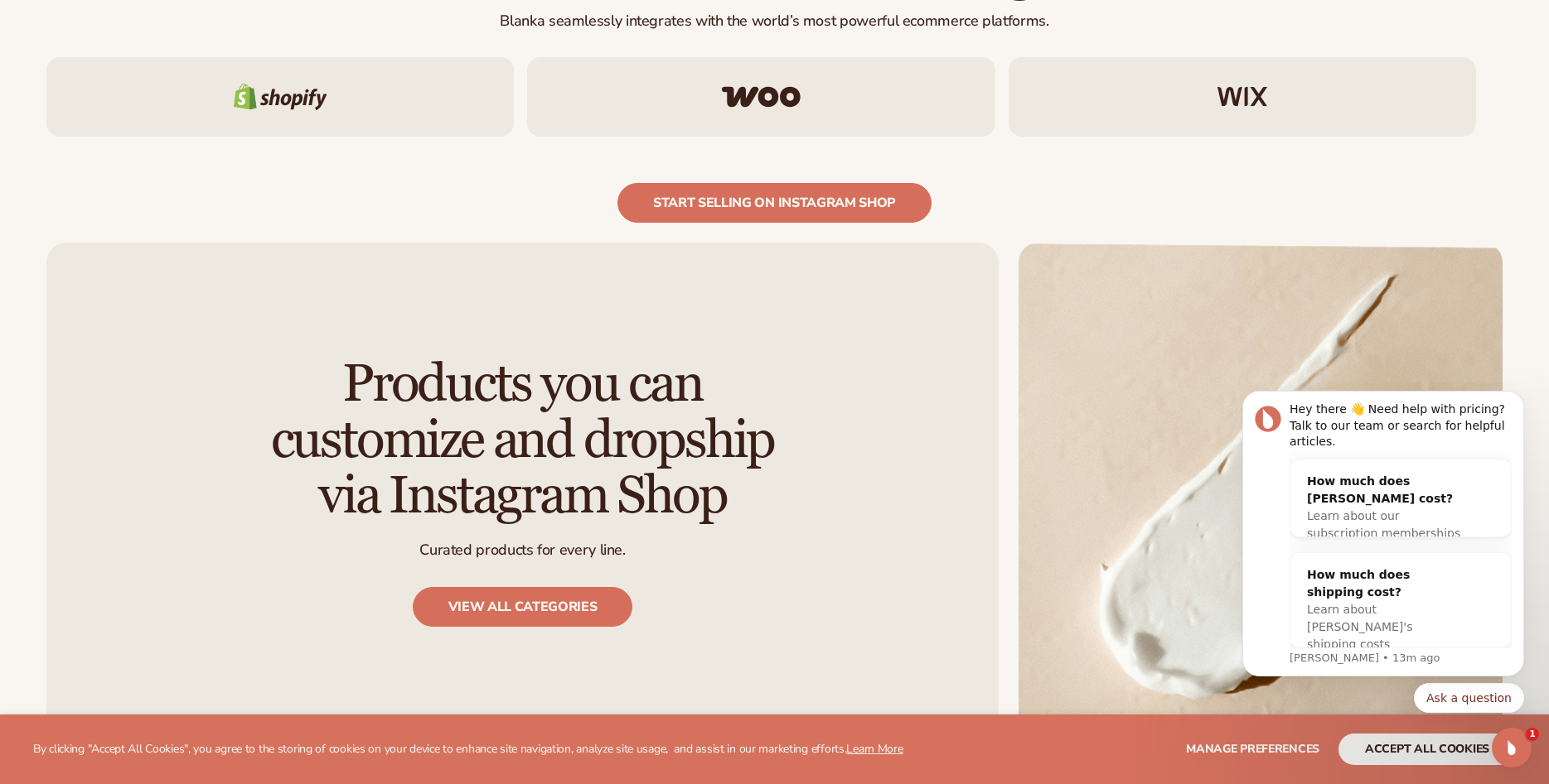
scroll to position [2112, 0]
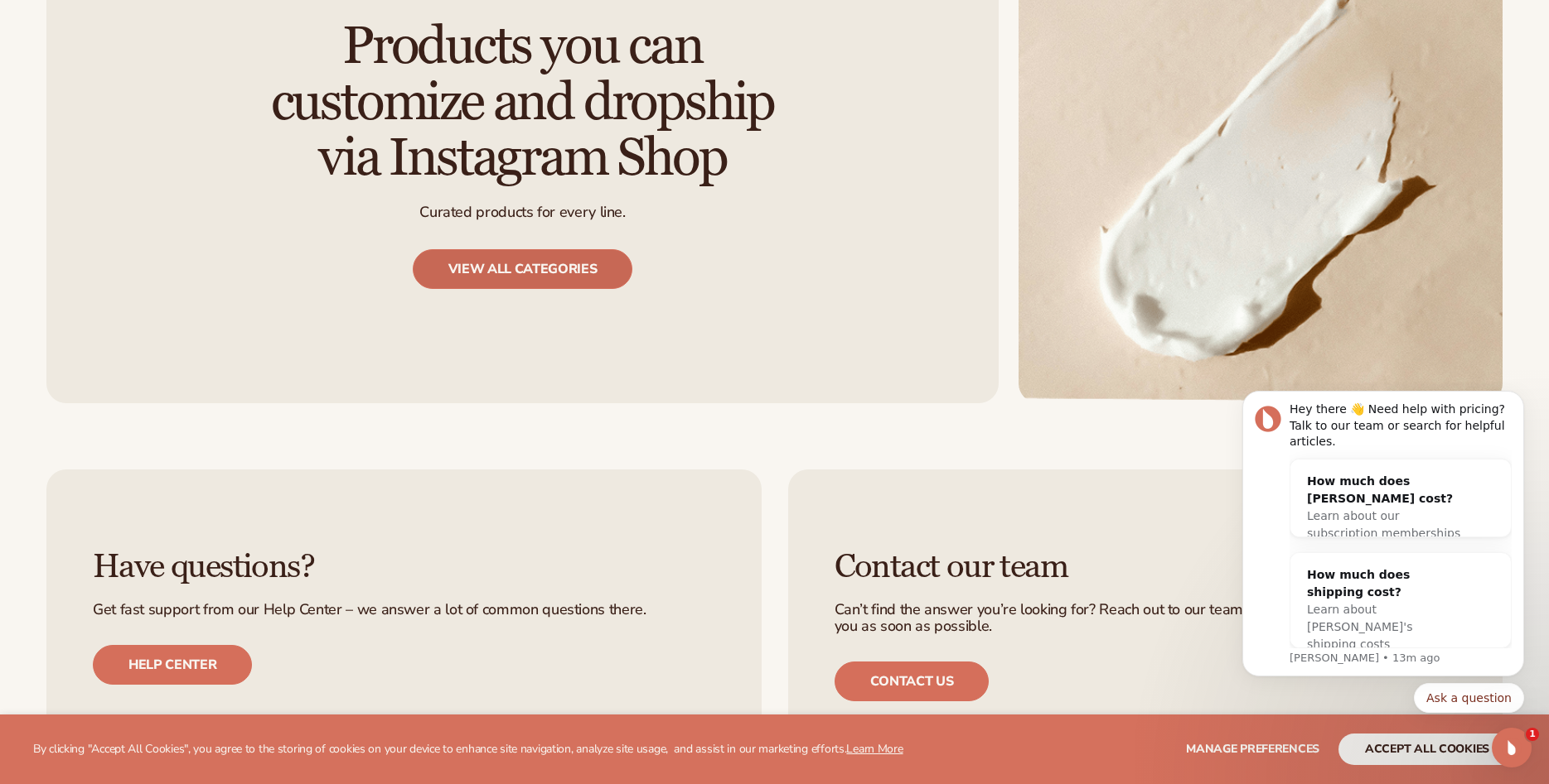
click at [615, 260] on link "View all categories" at bounding box center [523, 269] width 220 height 40
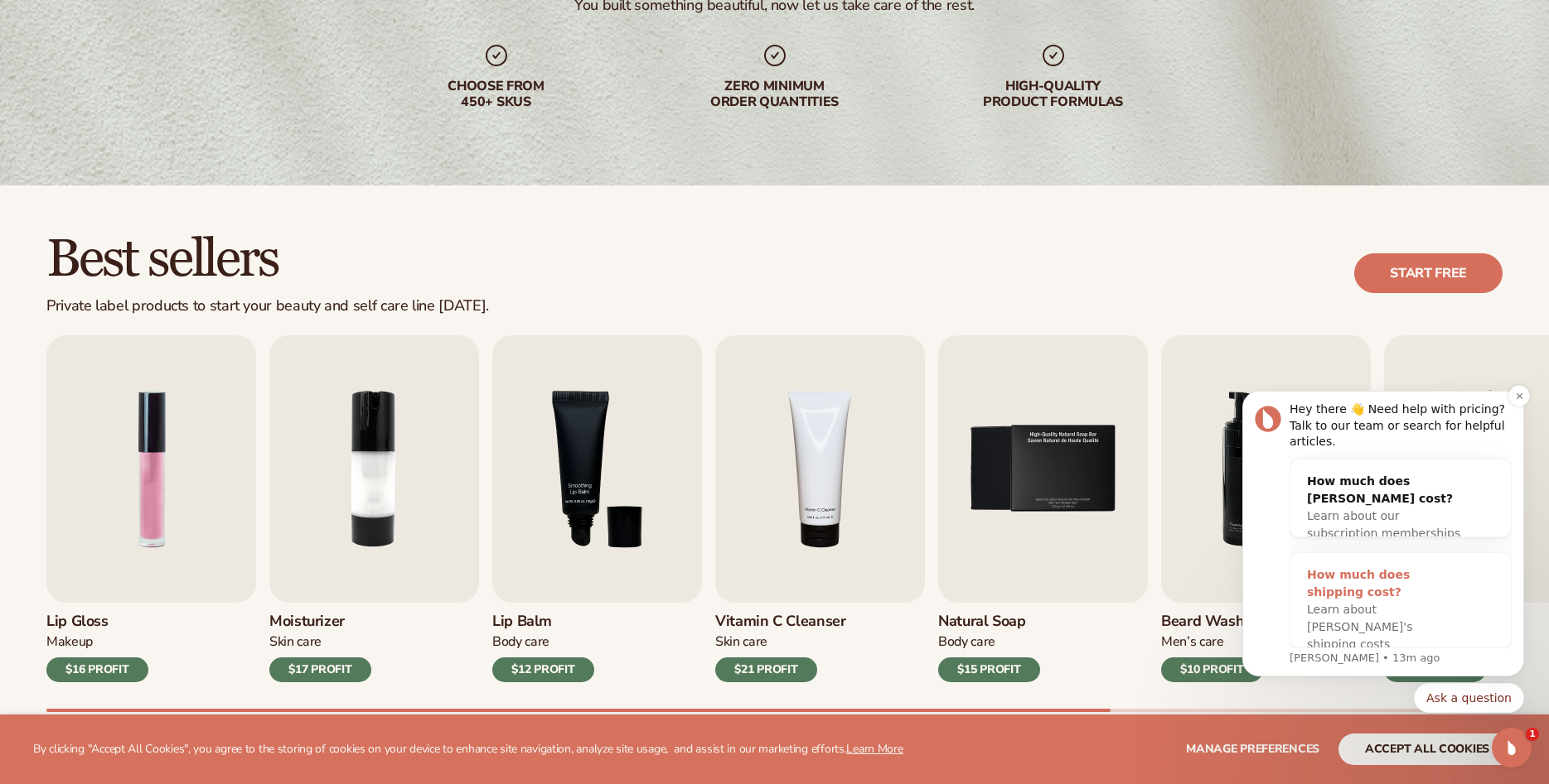
scroll to position [343, 0]
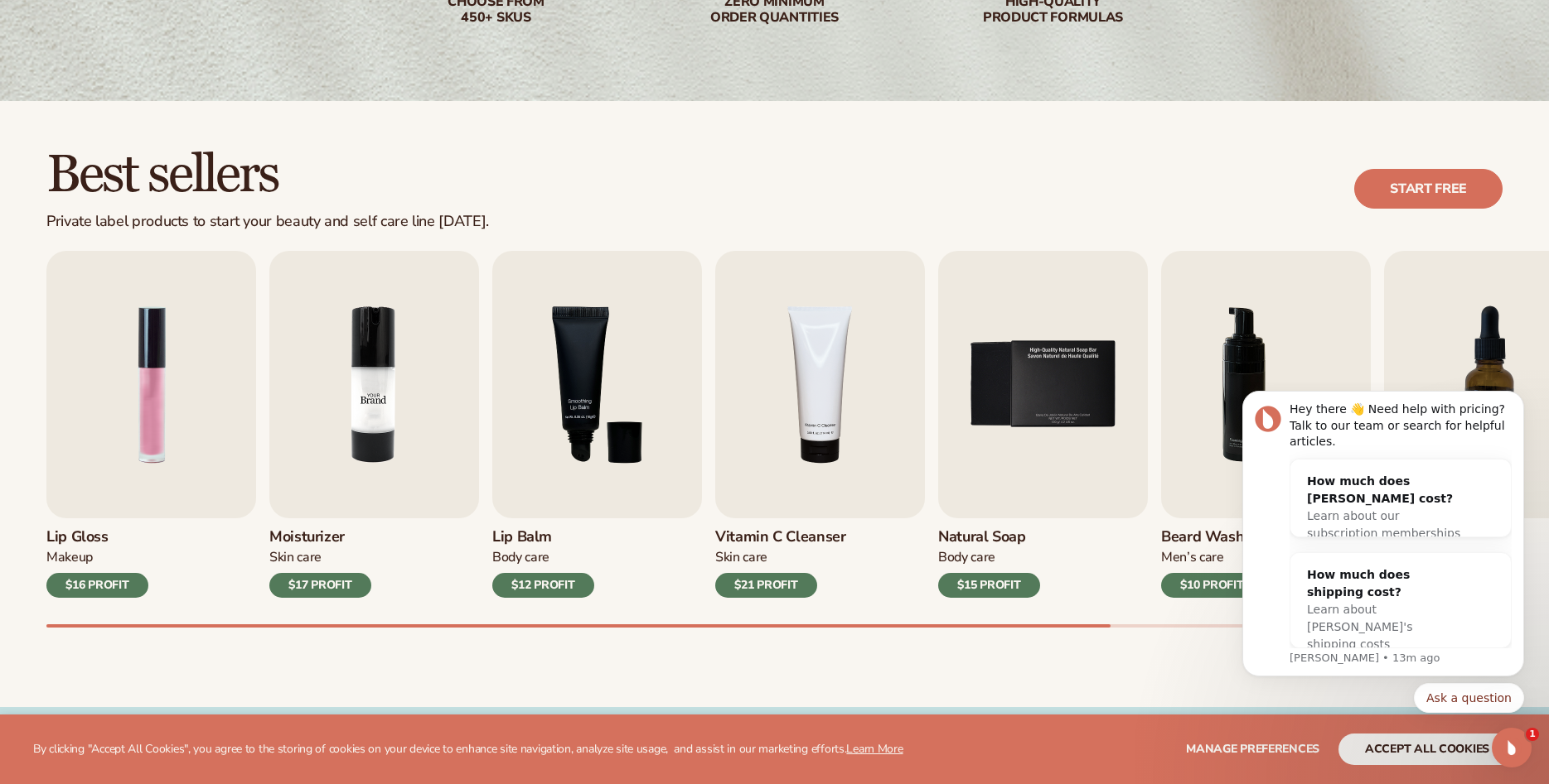
click at [357, 378] on img "2 / 9" at bounding box center [374, 384] width 210 height 267
